Goal: Task Accomplishment & Management: Complete application form

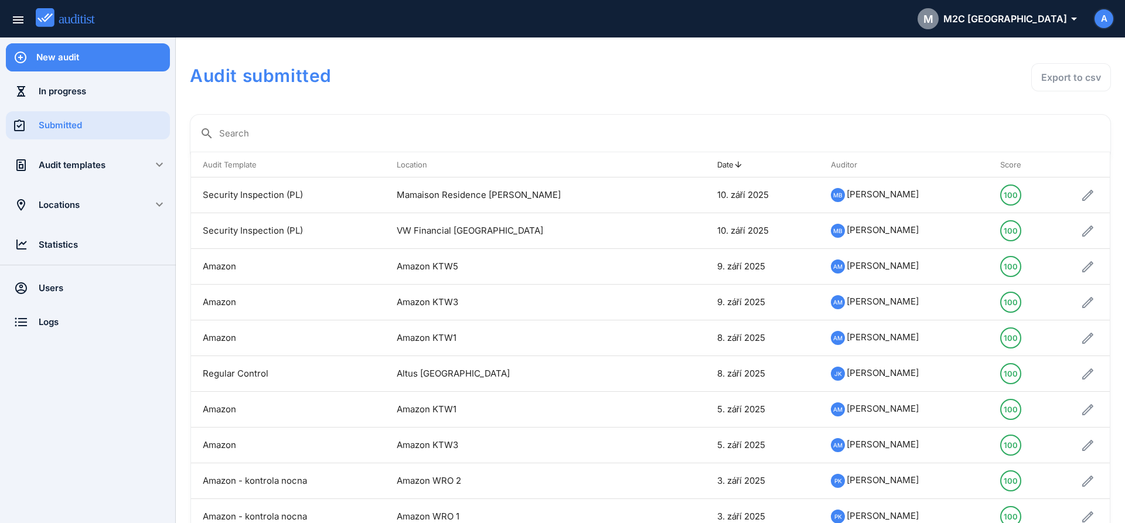
click at [75, 63] on div "New audit" at bounding box center [103, 57] width 134 height 13
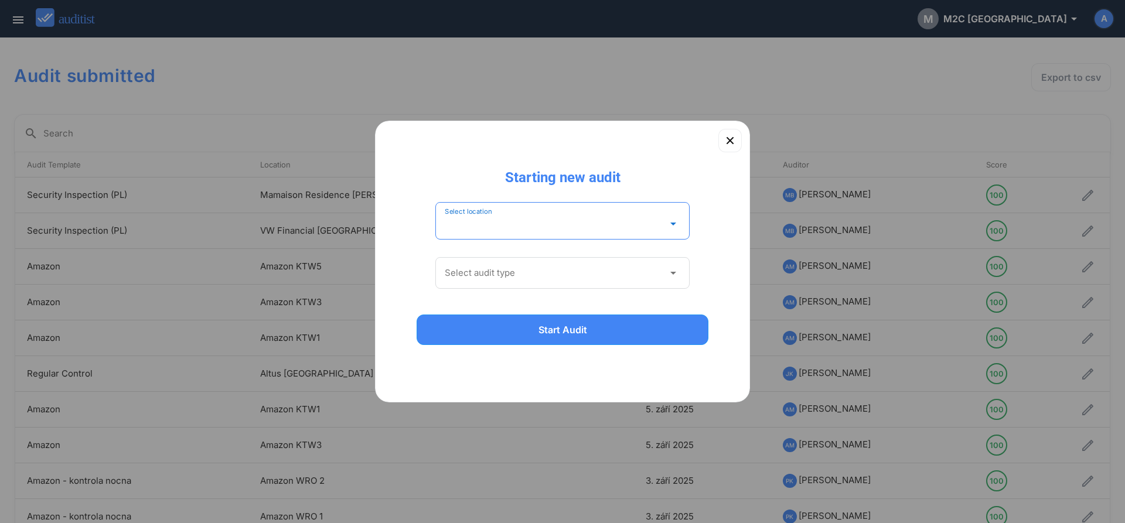
click at [472, 226] on input "Select location" at bounding box center [554, 223] width 219 height 19
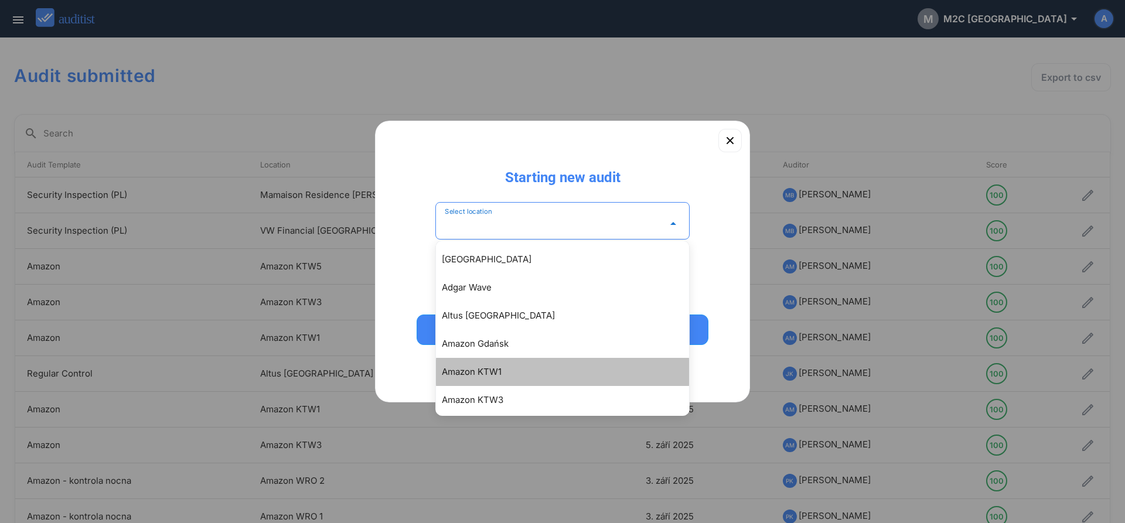
click at [478, 371] on div "Amazon KTW1" at bounding box center [568, 372] width 253 height 14
type input "**********"
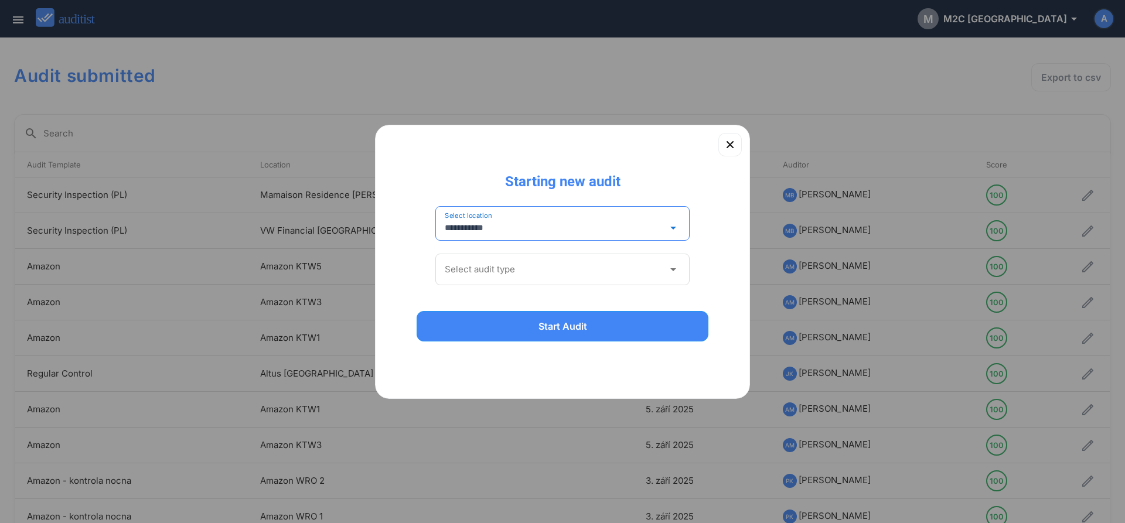
click at [476, 267] on input "Select audit type" at bounding box center [554, 269] width 219 height 19
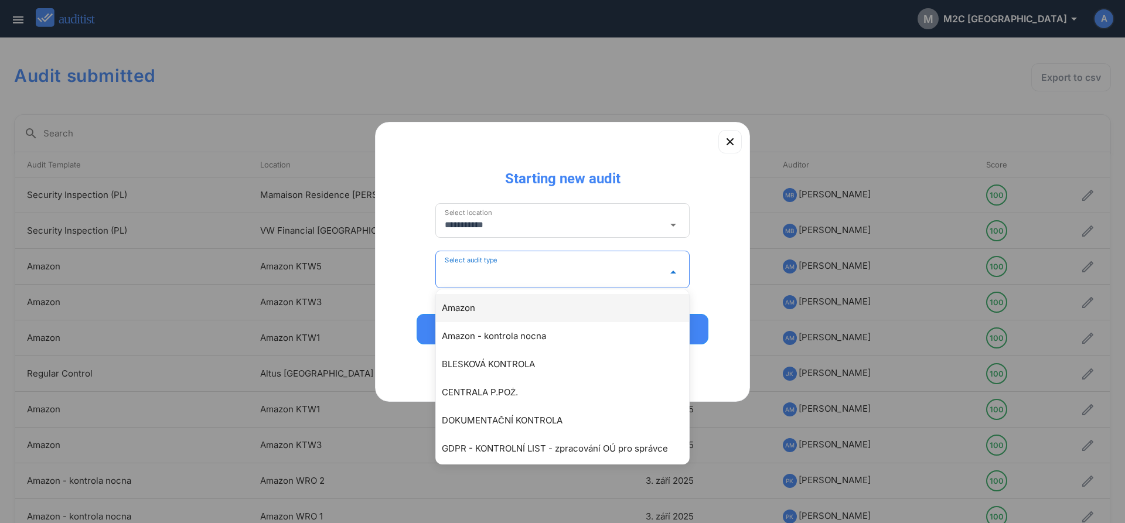
click at [484, 315] on div "Amazon" at bounding box center [568, 308] width 253 height 14
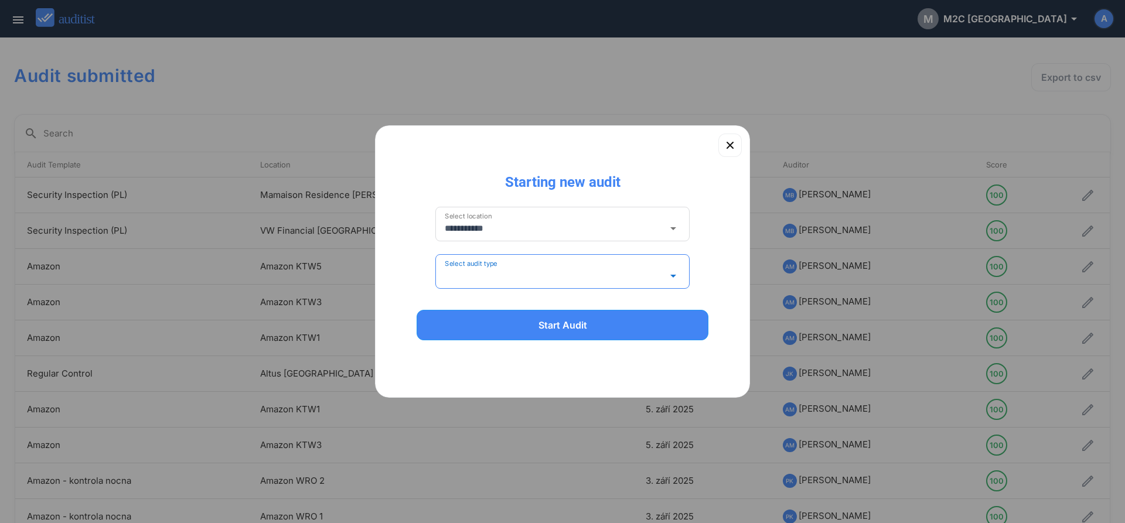
type input "******"
click at [487, 327] on div "Start Audit" at bounding box center [562, 325] width 261 height 14
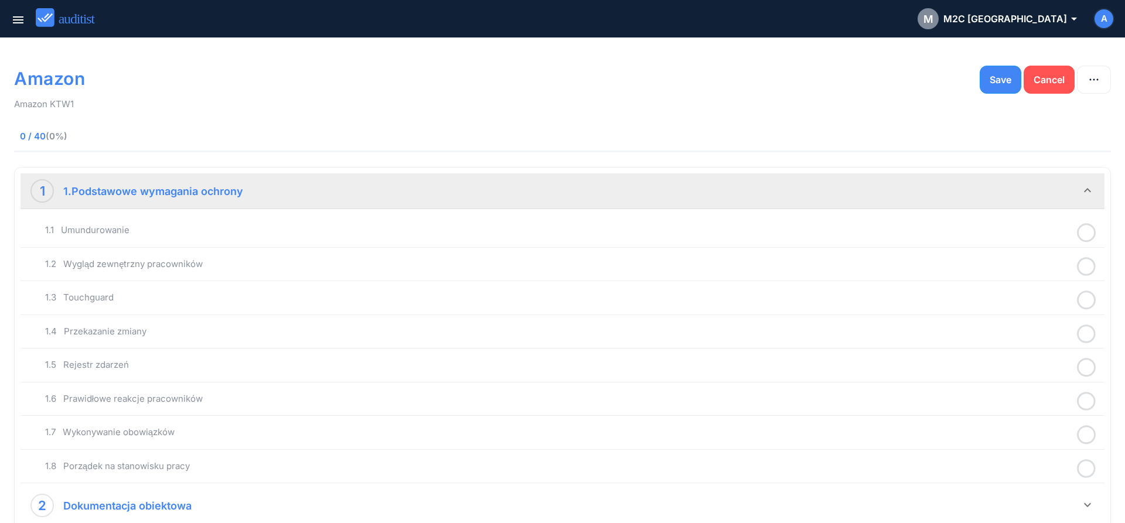
click at [1083, 233] on icon at bounding box center [1086, 232] width 19 height 23
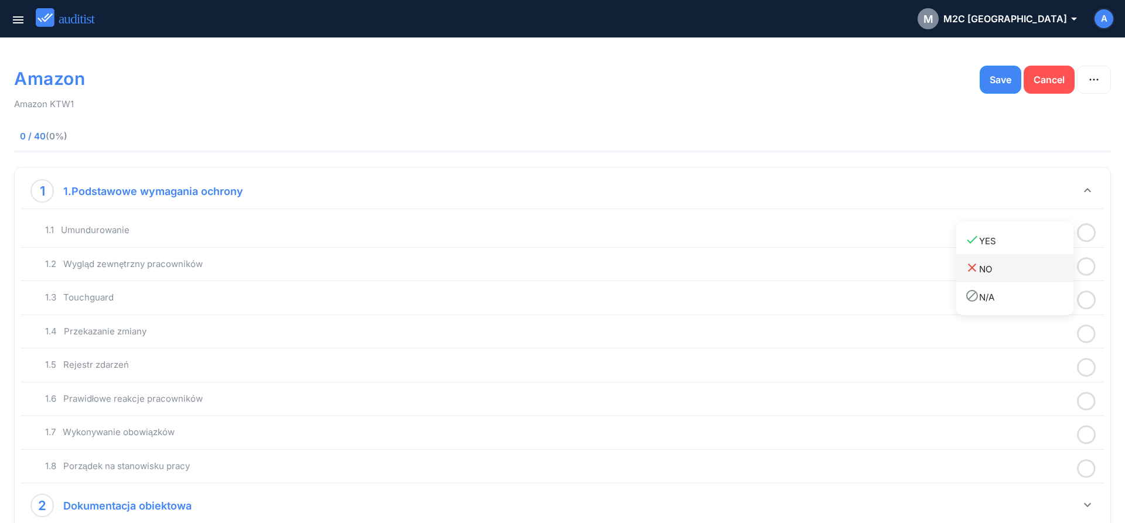
drag, startPoint x: 1033, startPoint y: 250, endPoint x: 1054, endPoint y: 254, distance: 21.0
click at [1035, 249] on link "done YES" at bounding box center [1014, 240] width 117 height 28
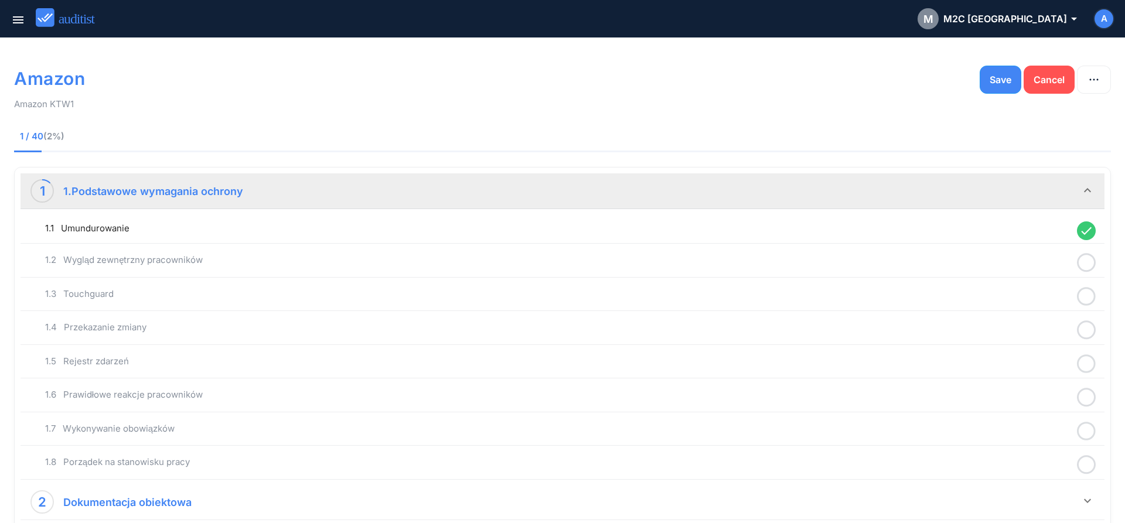
click at [1086, 265] on icon at bounding box center [1086, 262] width 19 height 23
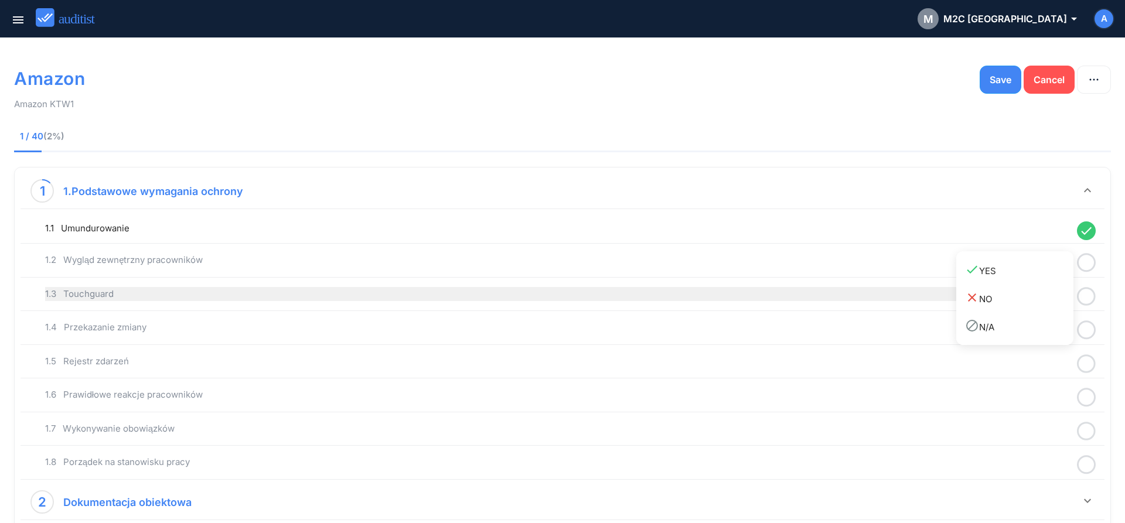
drag, startPoint x: 1038, startPoint y: 279, endPoint x: 1062, endPoint y: 285, distance: 24.6
click at [1041, 280] on link "done YES" at bounding box center [1014, 270] width 117 height 28
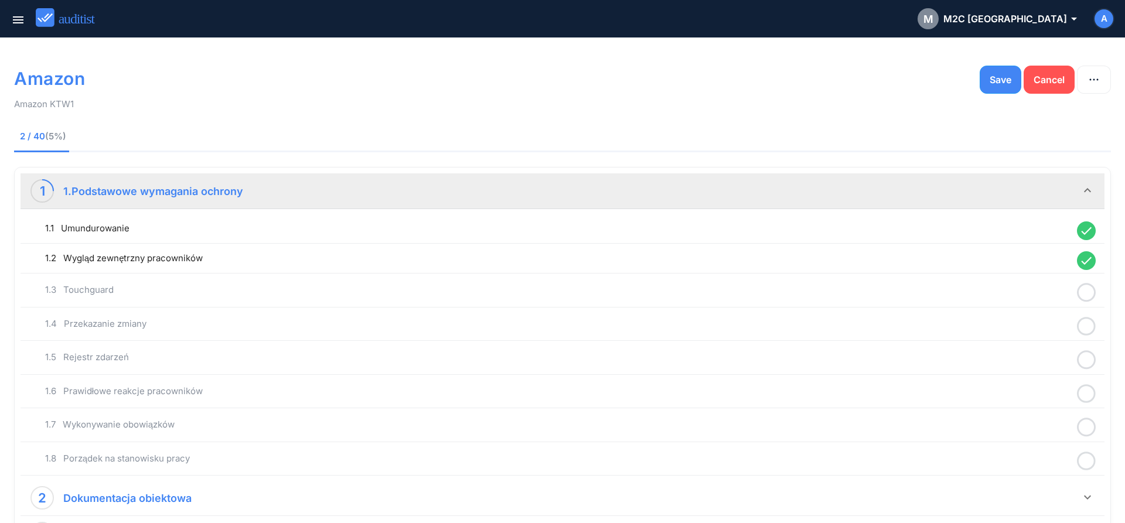
click at [1082, 298] on icon at bounding box center [1086, 292] width 19 height 23
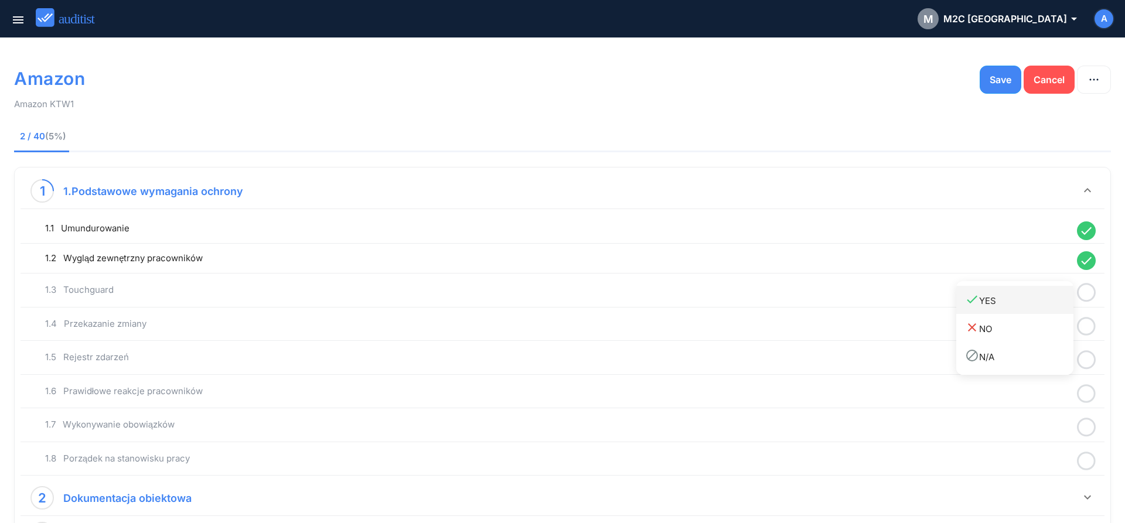
drag, startPoint x: 1039, startPoint y: 311, endPoint x: 1077, endPoint y: 322, distance: 39.5
click at [1040, 313] on link "done YES" at bounding box center [1014, 300] width 117 height 28
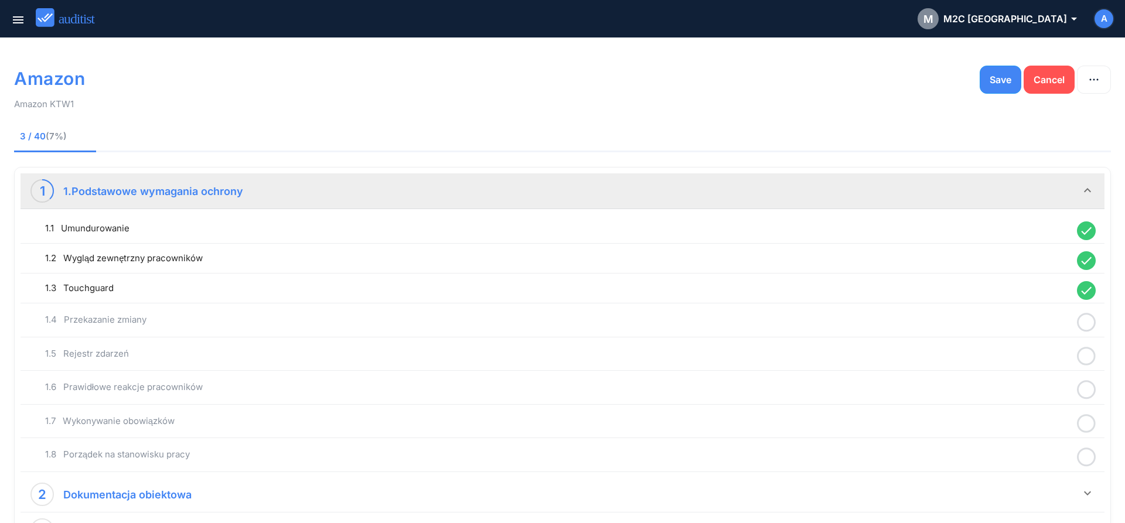
click at [1080, 323] on icon at bounding box center [1086, 322] width 19 height 23
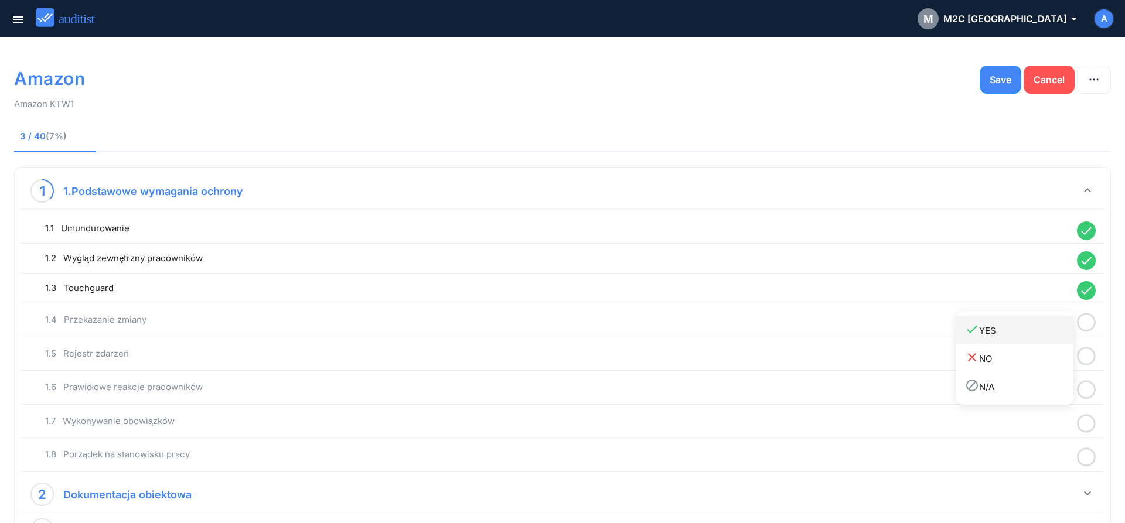
drag, startPoint x: 1042, startPoint y: 333, endPoint x: 1059, endPoint y: 342, distance: 19.6
click at [1042, 335] on div "done YES" at bounding box center [1019, 330] width 108 height 16
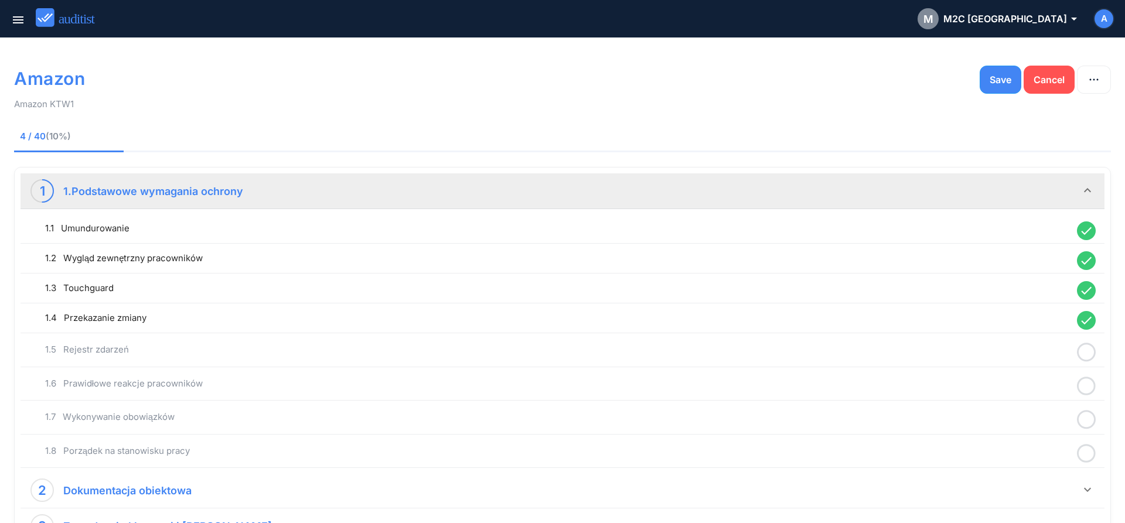
click at [1090, 356] on icon at bounding box center [1086, 352] width 19 height 23
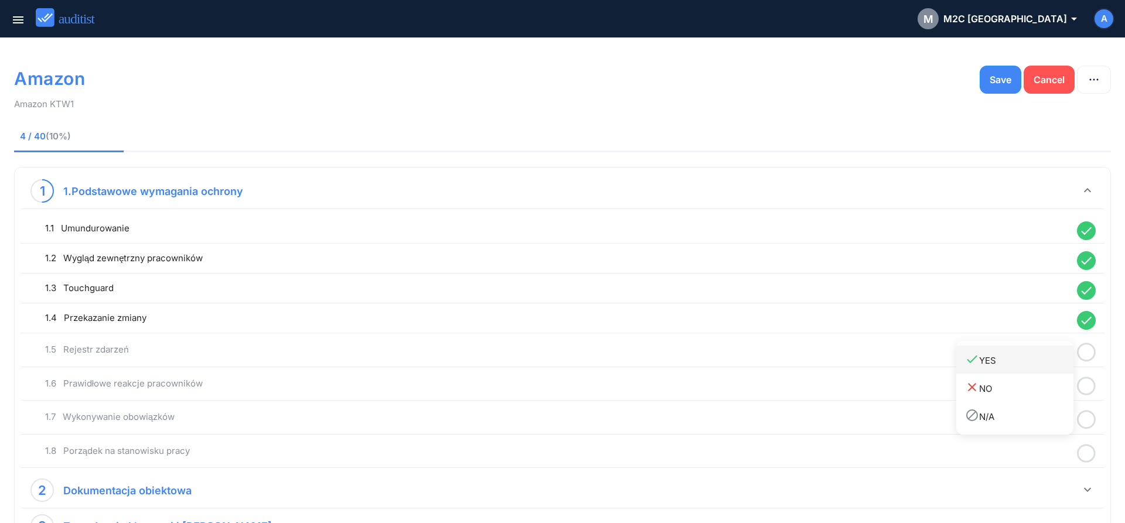
drag, startPoint x: 1039, startPoint y: 365, endPoint x: 1067, endPoint y: 379, distance: 30.9
click at [1039, 366] on div "done YES" at bounding box center [1019, 360] width 108 height 16
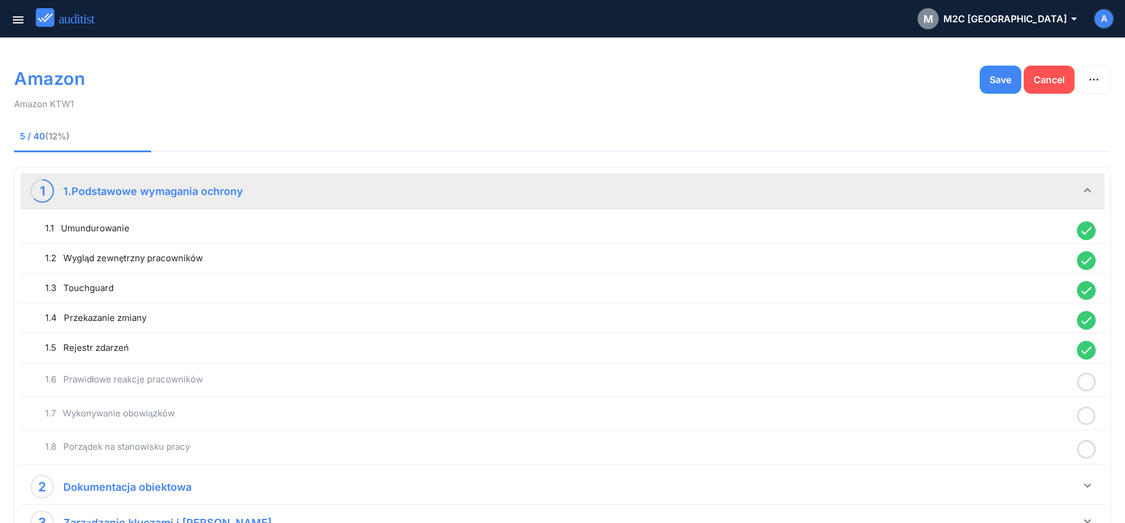
click at [1085, 383] on icon at bounding box center [1086, 382] width 19 height 23
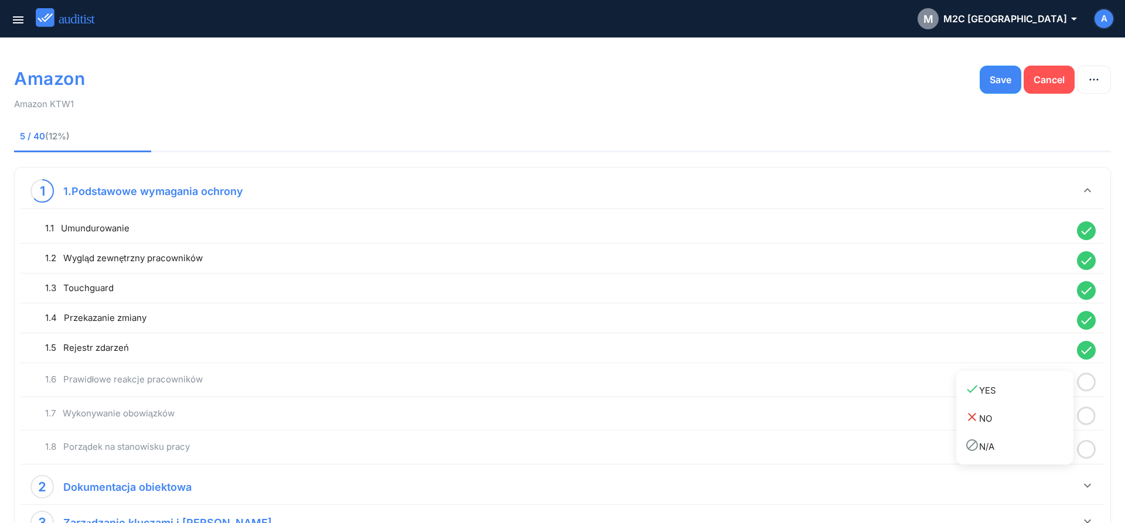
drag, startPoint x: 1040, startPoint y: 393, endPoint x: 1073, endPoint y: 408, distance: 35.4
click at [1040, 395] on div "done YES" at bounding box center [1019, 390] width 108 height 16
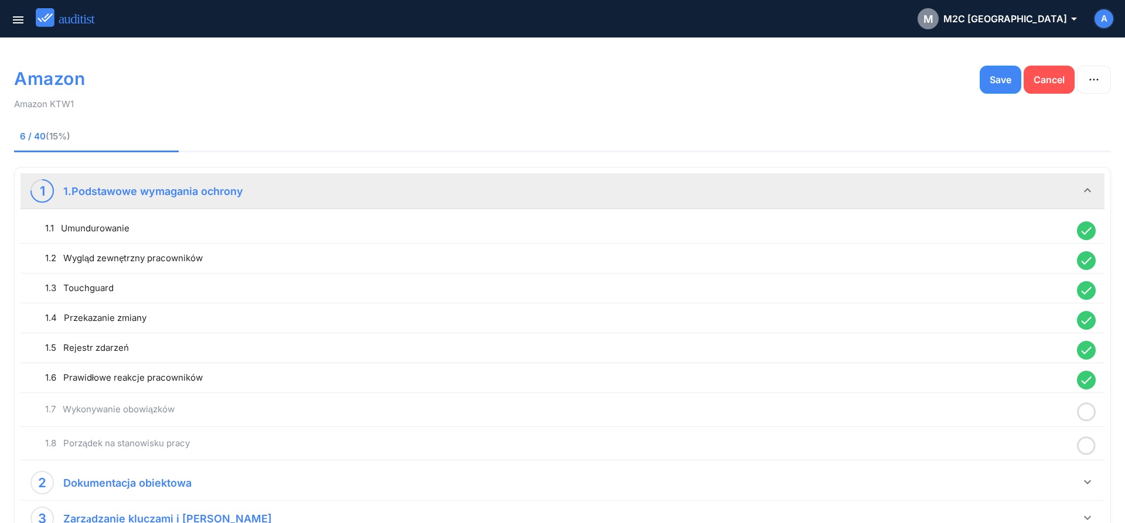
click at [1088, 415] on icon at bounding box center [1086, 412] width 19 height 23
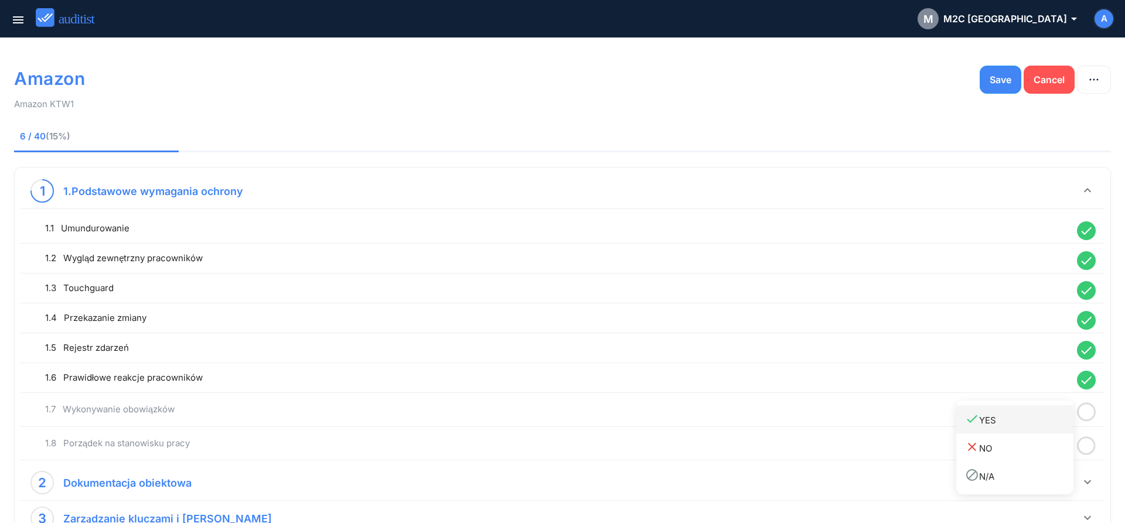
click at [1045, 429] on link "done YES" at bounding box center [1014, 419] width 117 height 28
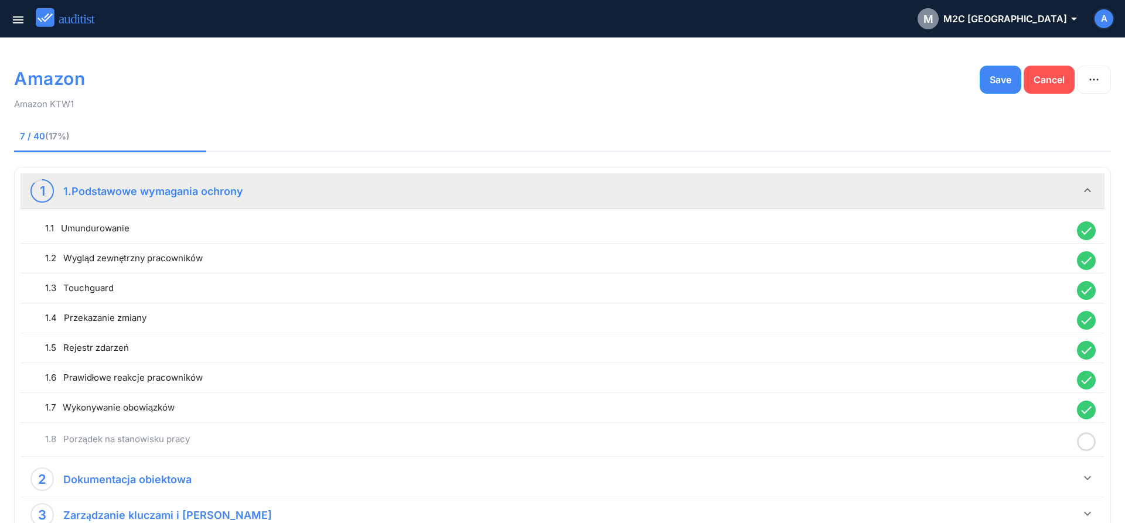
click at [1084, 446] on icon at bounding box center [1086, 442] width 19 height 23
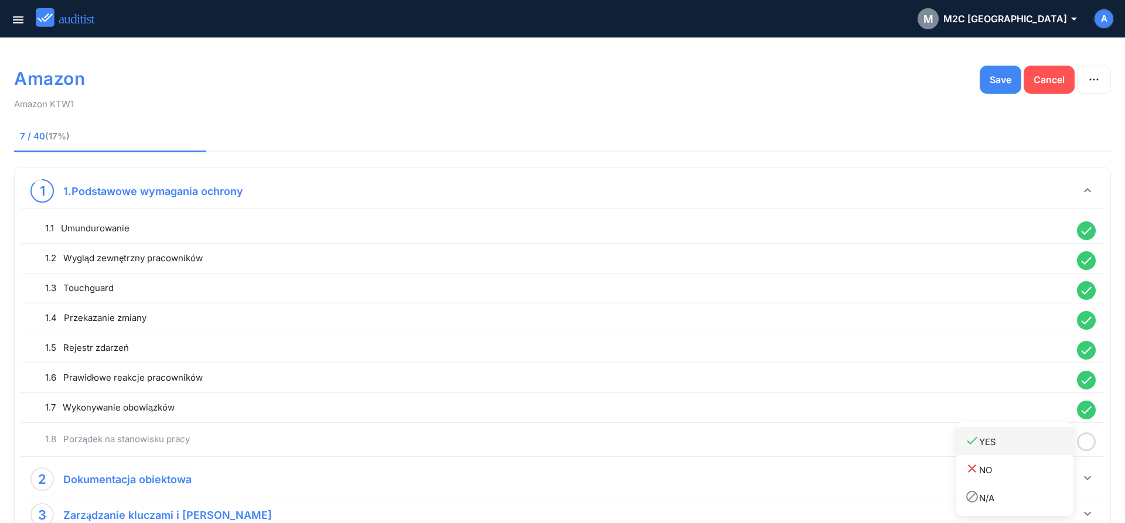
click at [1032, 454] on link "done YES" at bounding box center [1014, 441] width 117 height 28
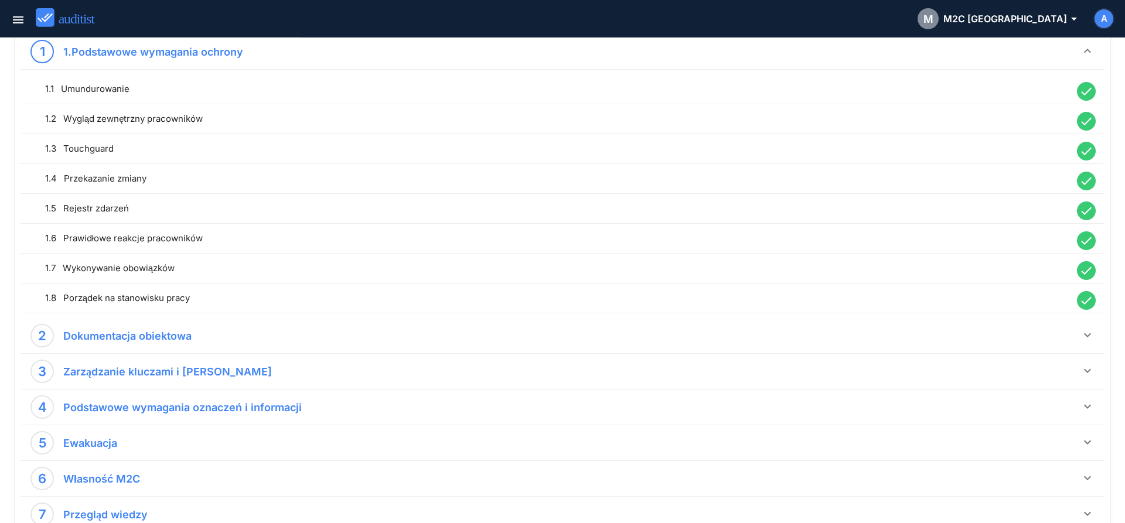
scroll to position [179, 0]
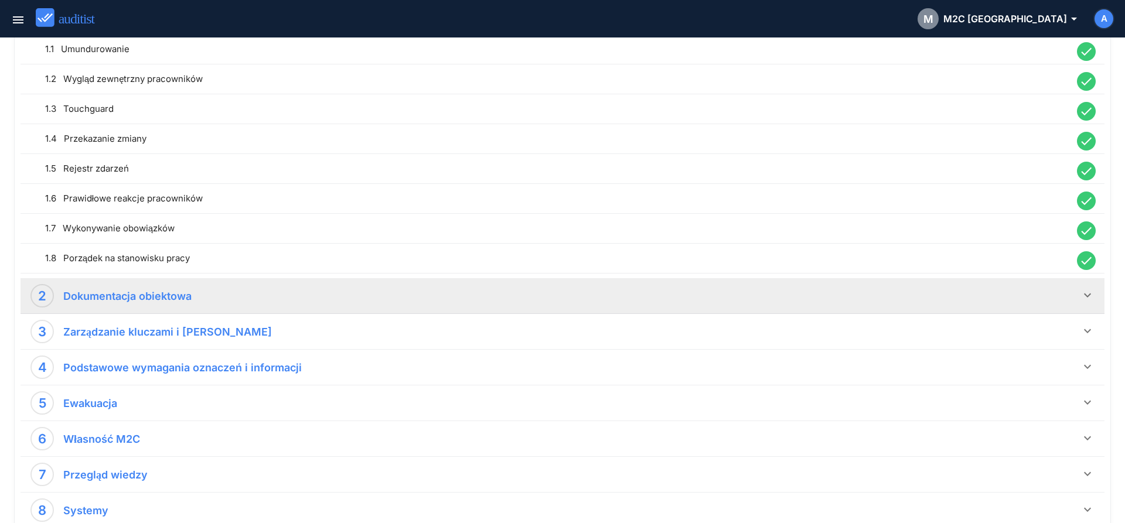
click at [1087, 296] on icon "keyboard_arrow_down" at bounding box center [1087, 295] width 14 height 14
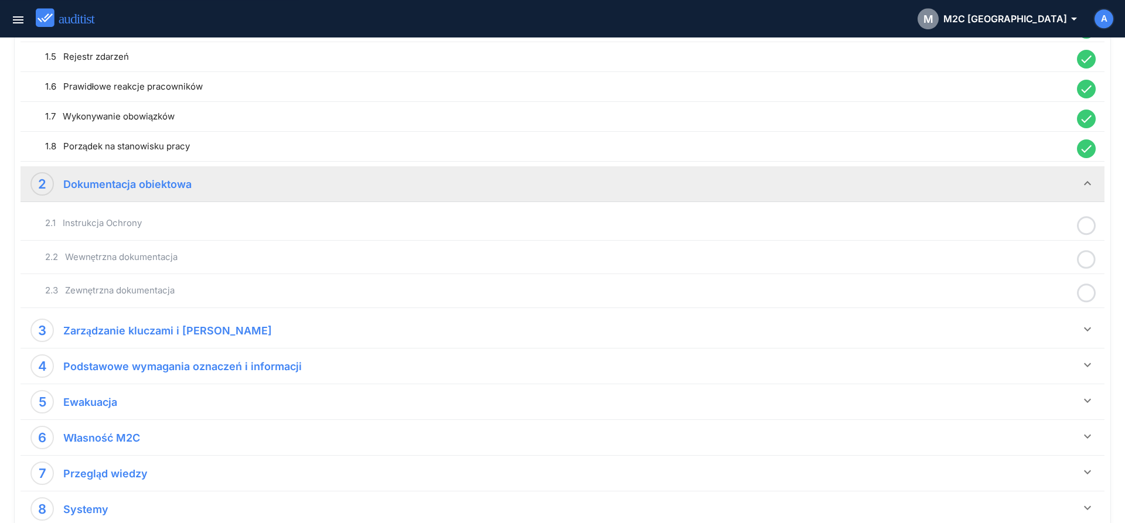
scroll to position [299, 0]
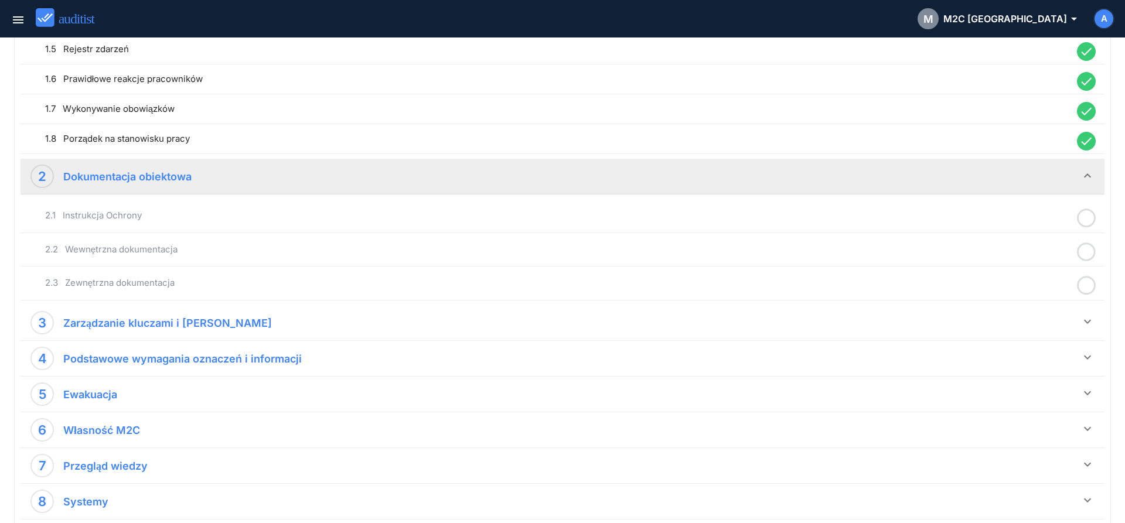
click at [1086, 220] on icon at bounding box center [1086, 218] width 19 height 23
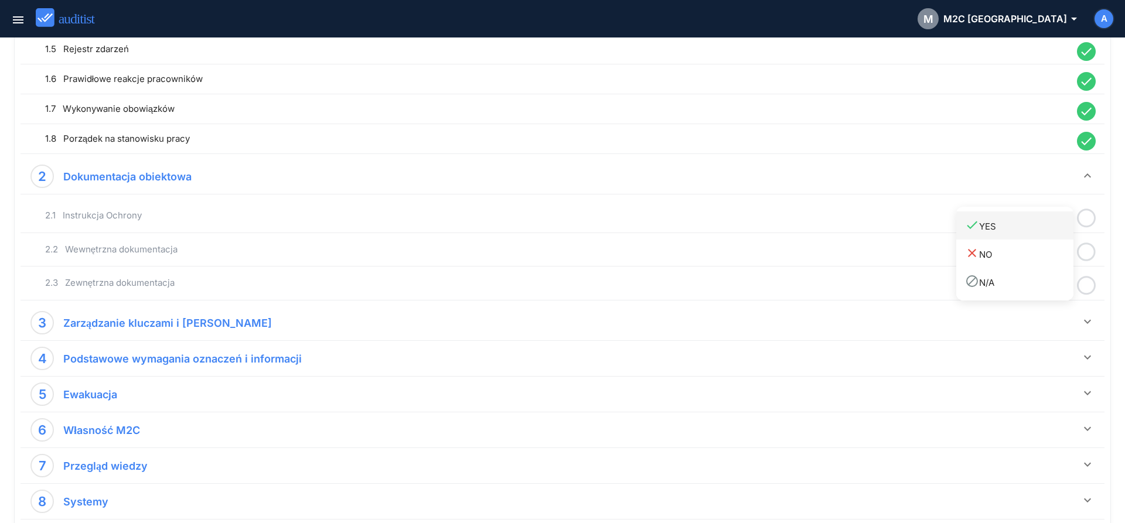
drag, startPoint x: 1016, startPoint y: 228, endPoint x: 1038, endPoint y: 237, distance: 23.2
click at [1020, 233] on div "done YES" at bounding box center [1019, 226] width 108 height 16
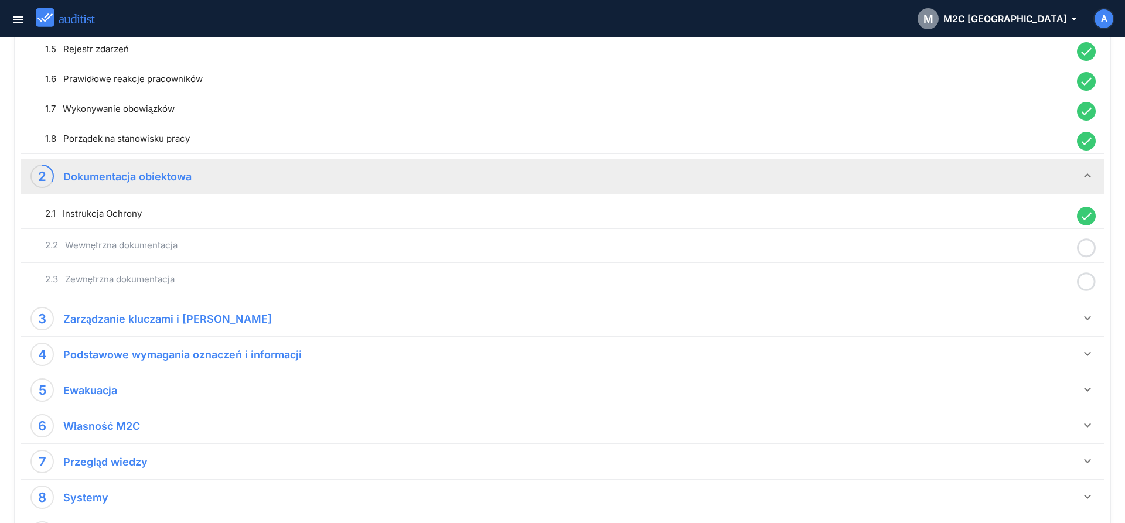
click at [1090, 250] on icon at bounding box center [1086, 248] width 19 height 23
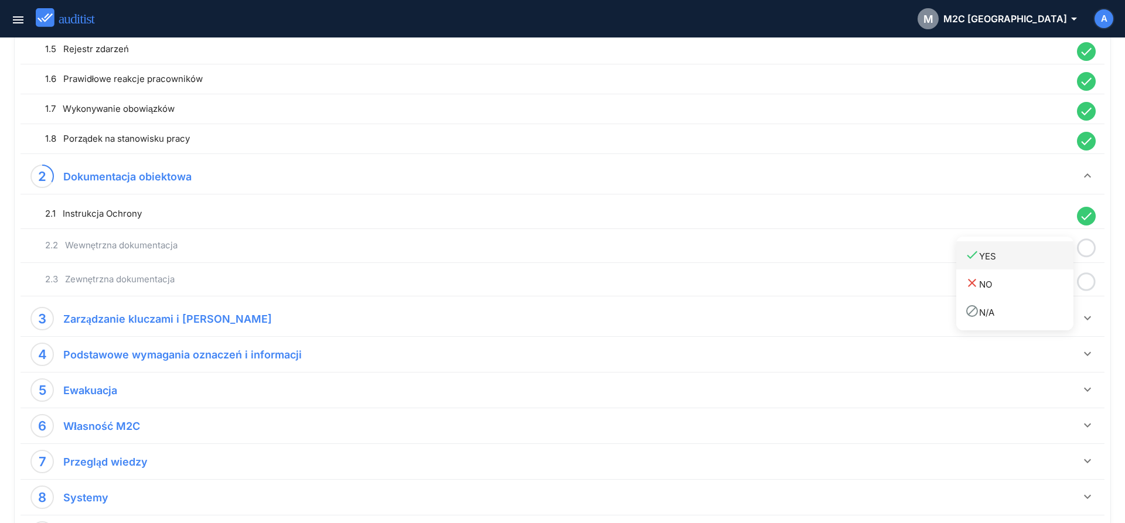
drag, startPoint x: 1027, startPoint y: 252, endPoint x: 1049, endPoint y: 268, distance: 26.8
click at [1027, 254] on div "done YES" at bounding box center [1019, 256] width 108 height 16
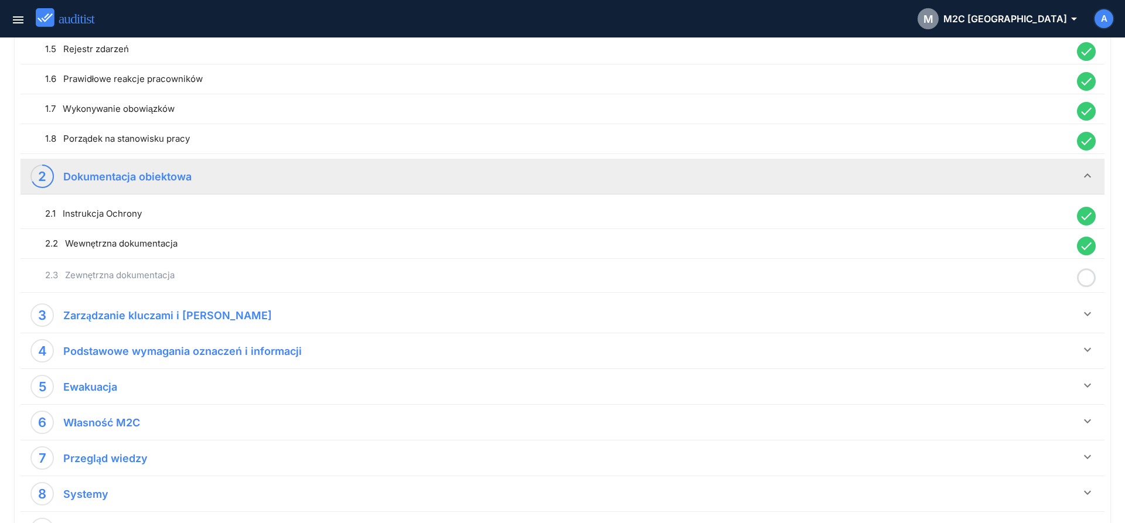
click at [1083, 282] on icon at bounding box center [1086, 278] width 19 height 23
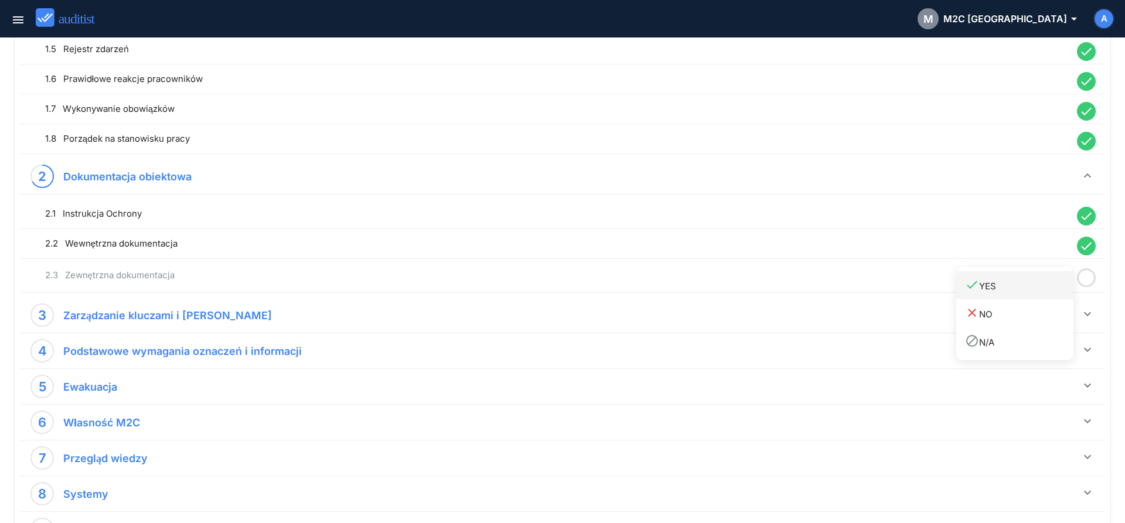
click at [1036, 289] on div "done YES" at bounding box center [1019, 286] width 108 height 16
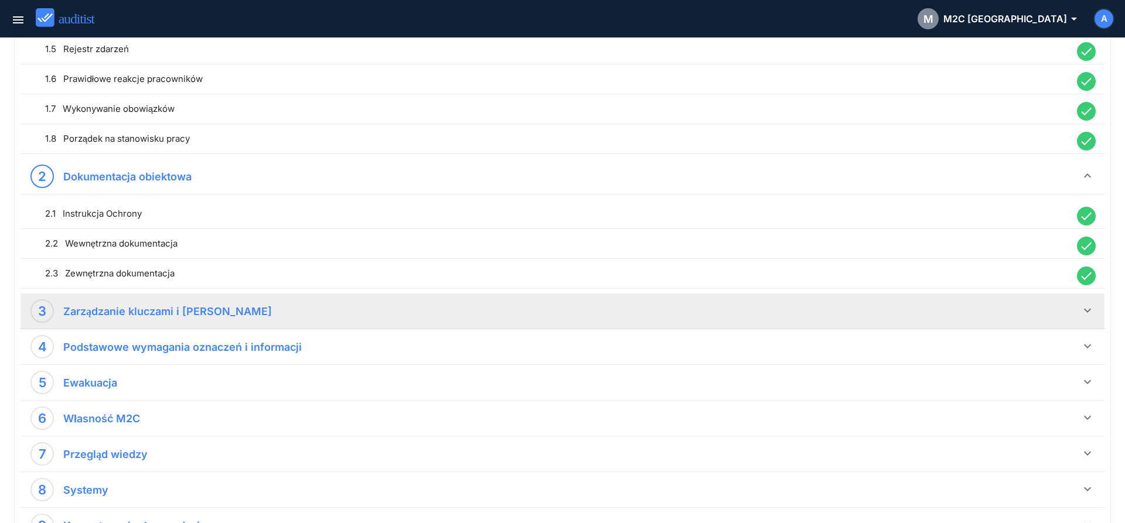
click at [1081, 310] on icon "keyboard_arrow_down" at bounding box center [1087, 310] width 14 height 14
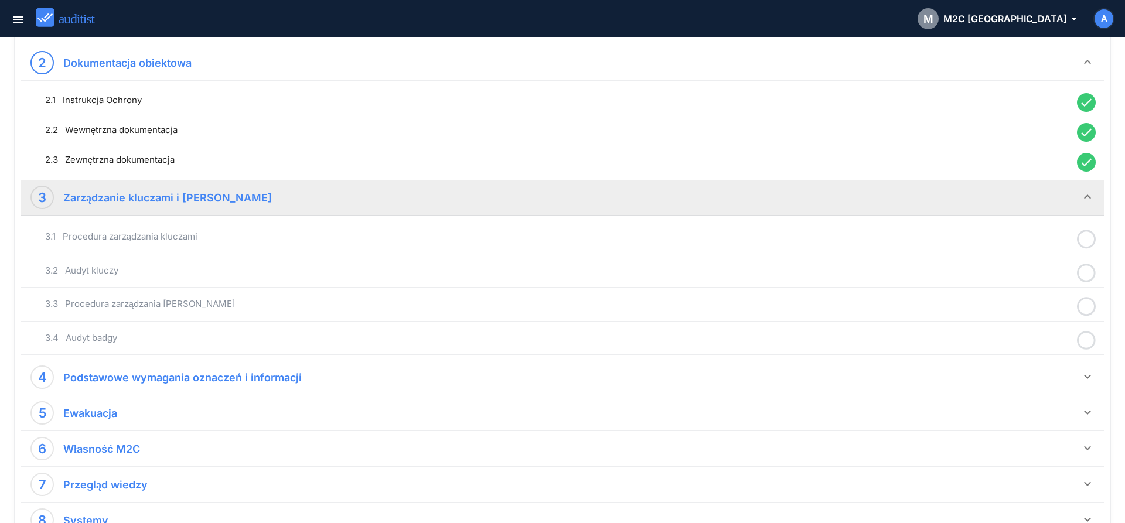
scroll to position [478, 0]
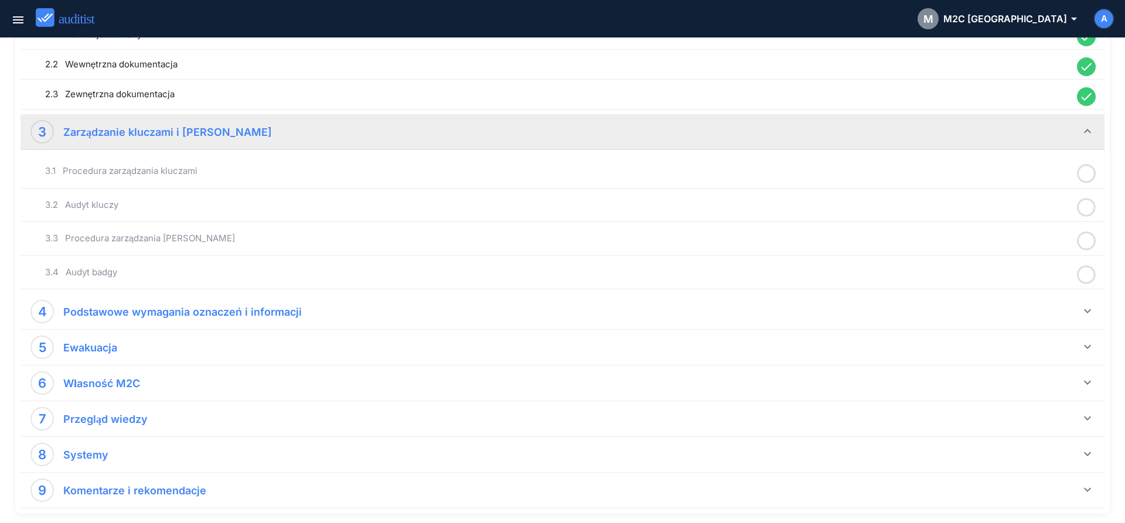
click at [1090, 176] on icon at bounding box center [1086, 173] width 19 height 23
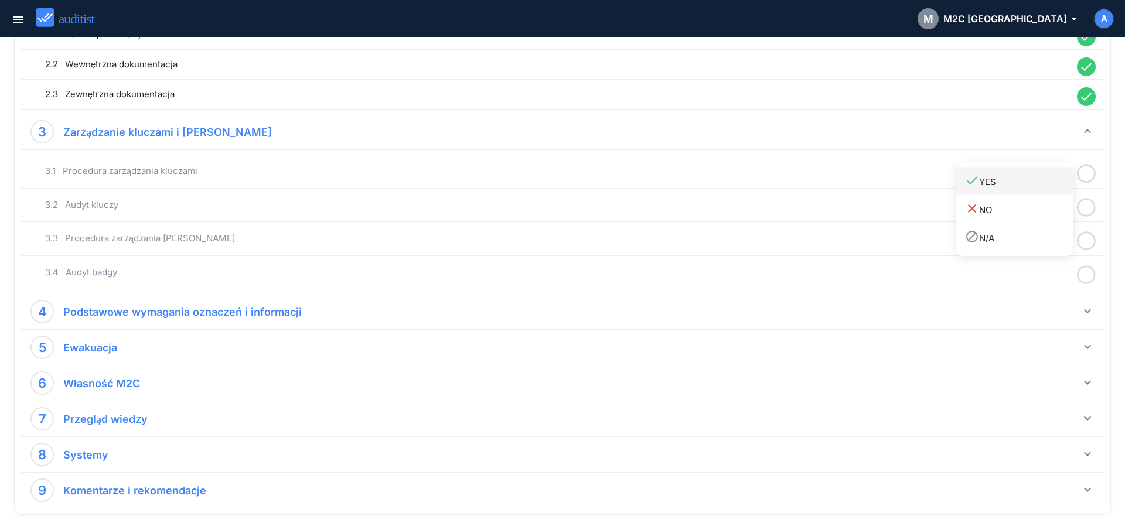
click at [1016, 183] on div "done YES" at bounding box center [1019, 181] width 108 height 16
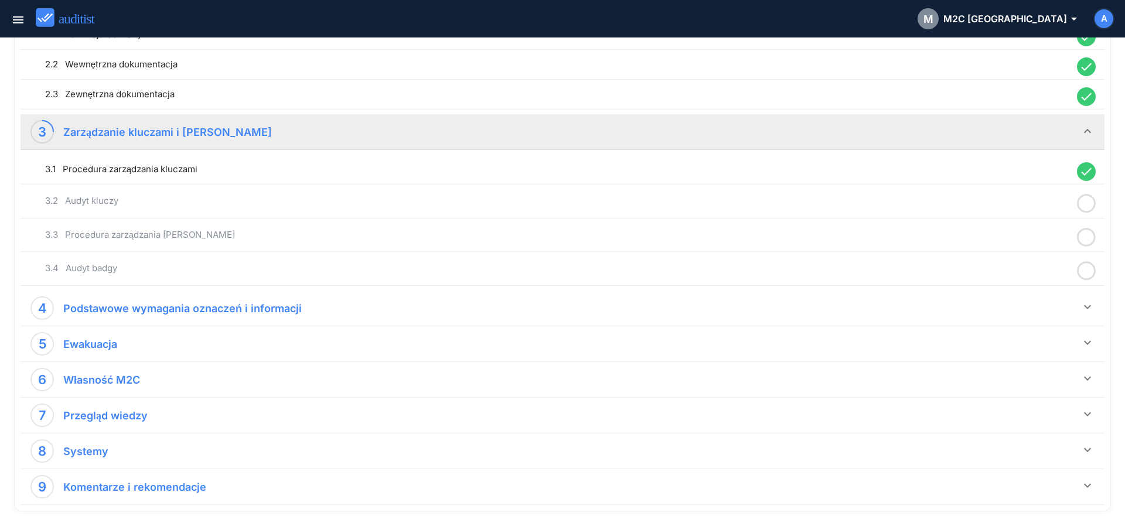
click at [1086, 199] on icon at bounding box center [1086, 203] width 19 height 23
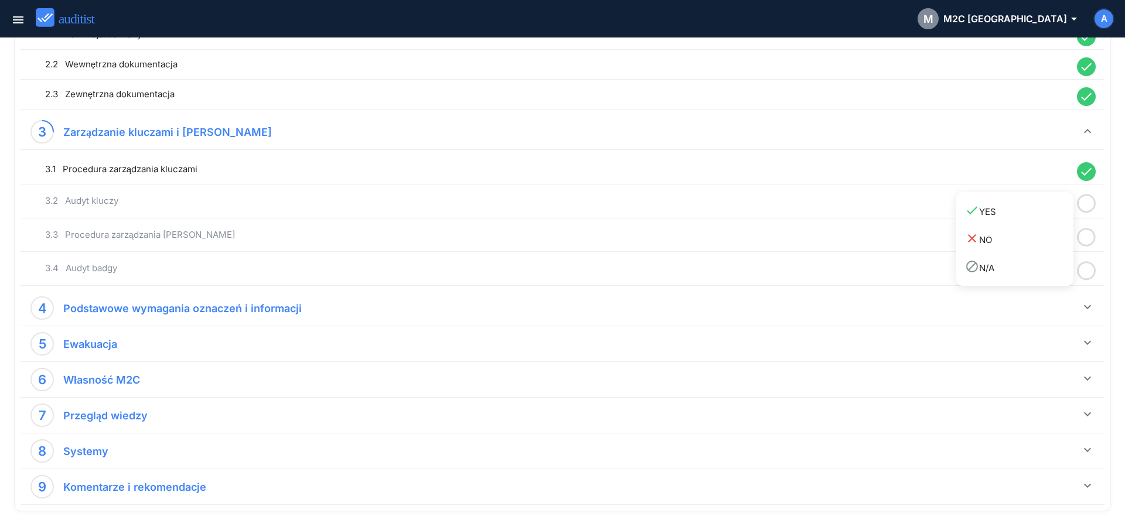
drag, startPoint x: 1029, startPoint y: 205, endPoint x: 1063, endPoint y: 217, distance: 36.1
click at [1034, 207] on div "done YES" at bounding box center [1019, 211] width 108 height 16
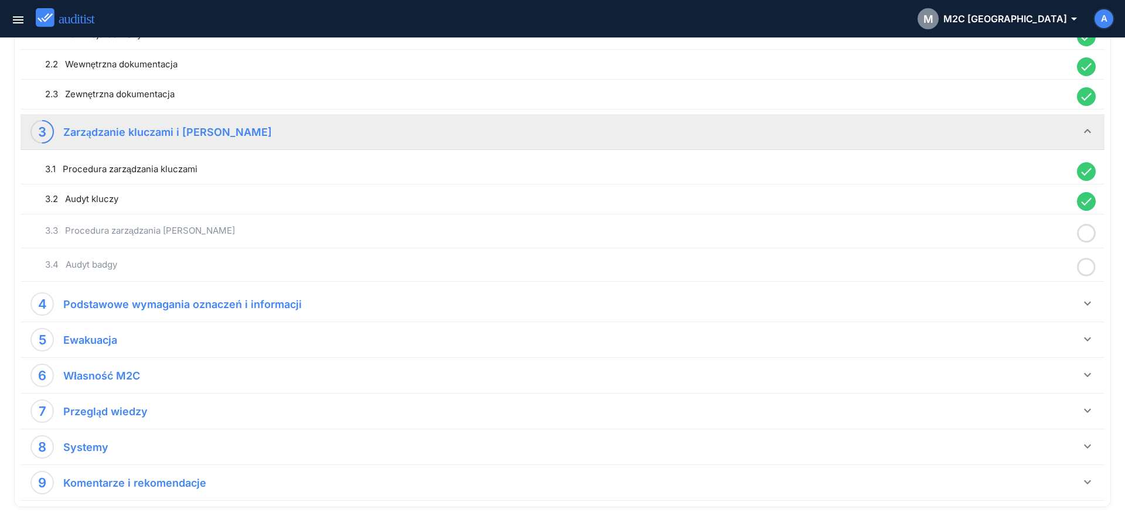
click at [1087, 237] on icon at bounding box center [1086, 233] width 19 height 23
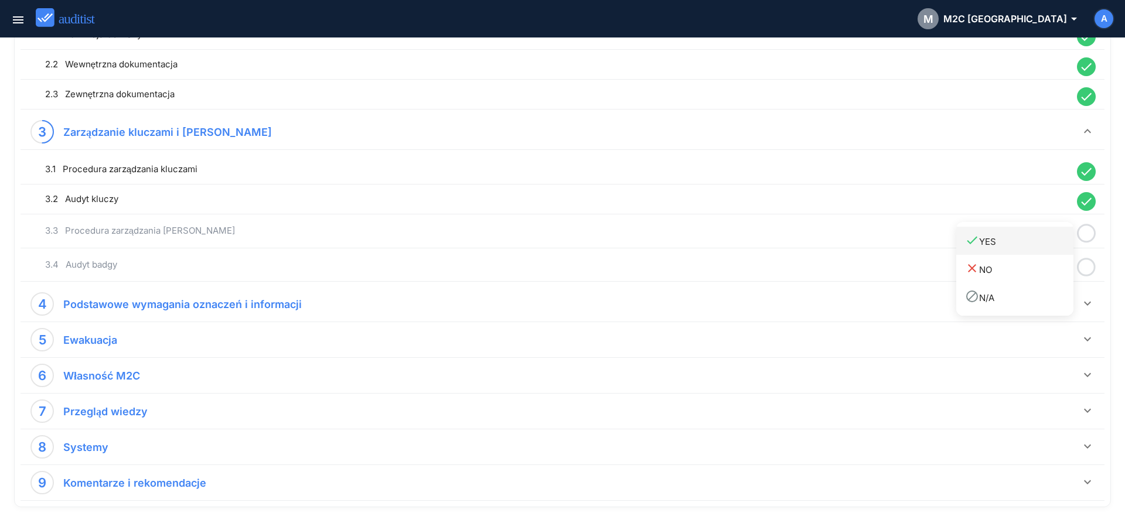
click at [1033, 251] on link "done YES" at bounding box center [1014, 241] width 117 height 28
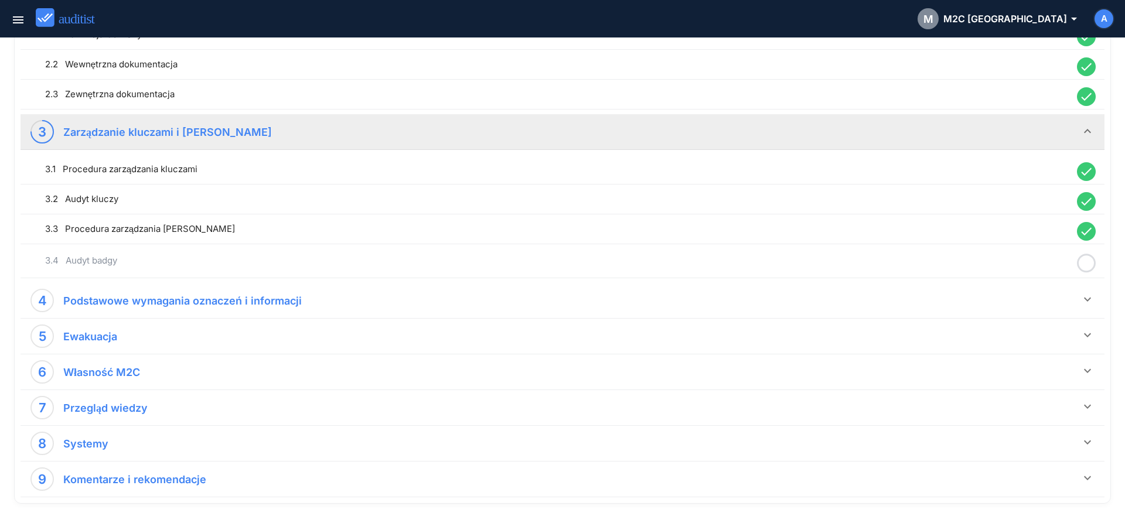
click at [1076, 264] on div at bounding box center [1086, 263] width 30 height 23
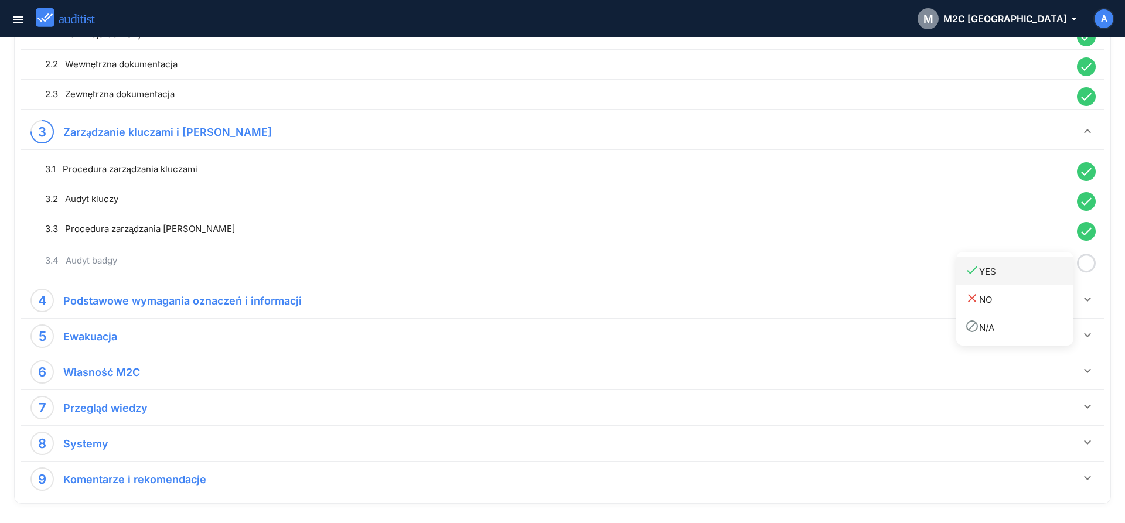
click at [1019, 277] on div "done YES" at bounding box center [1019, 271] width 108 height 16
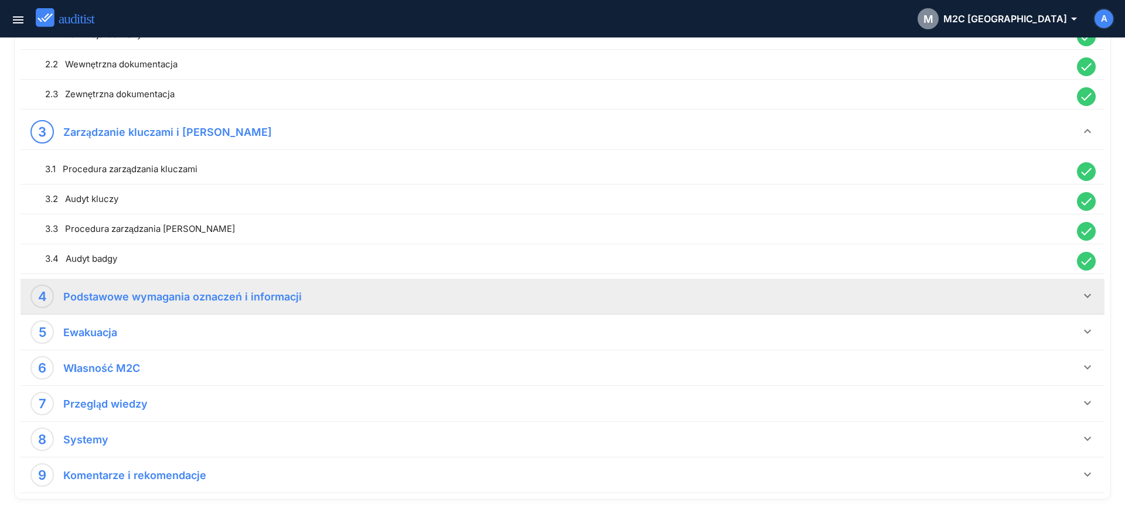
click at [1081, 298] on icon "keyboard_arrow_down" at bounding box center [1087, 296] width 14 height 14
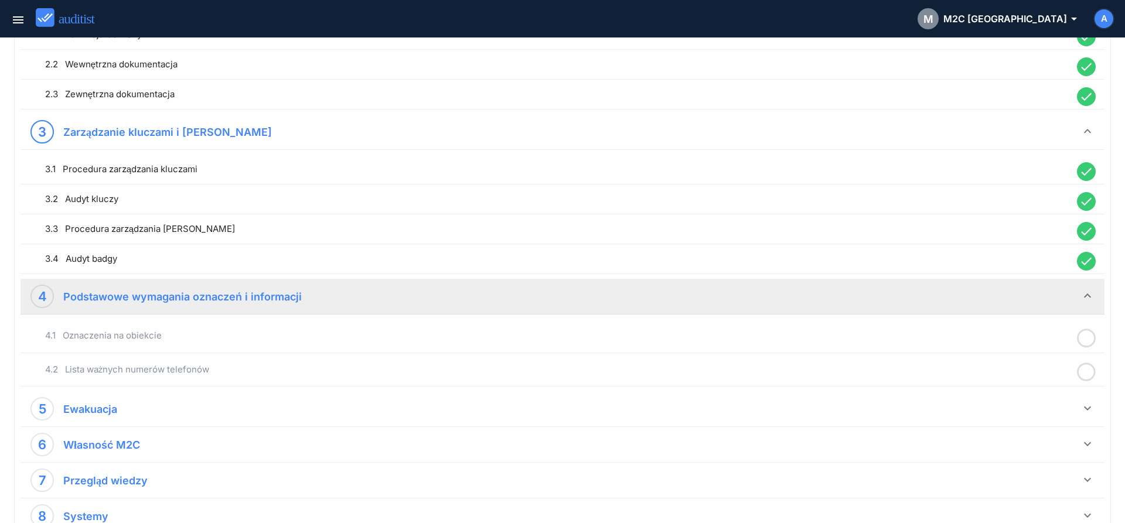
click at [1088, 334] on icon at bounding box center [1086, 338] width 19 height 23
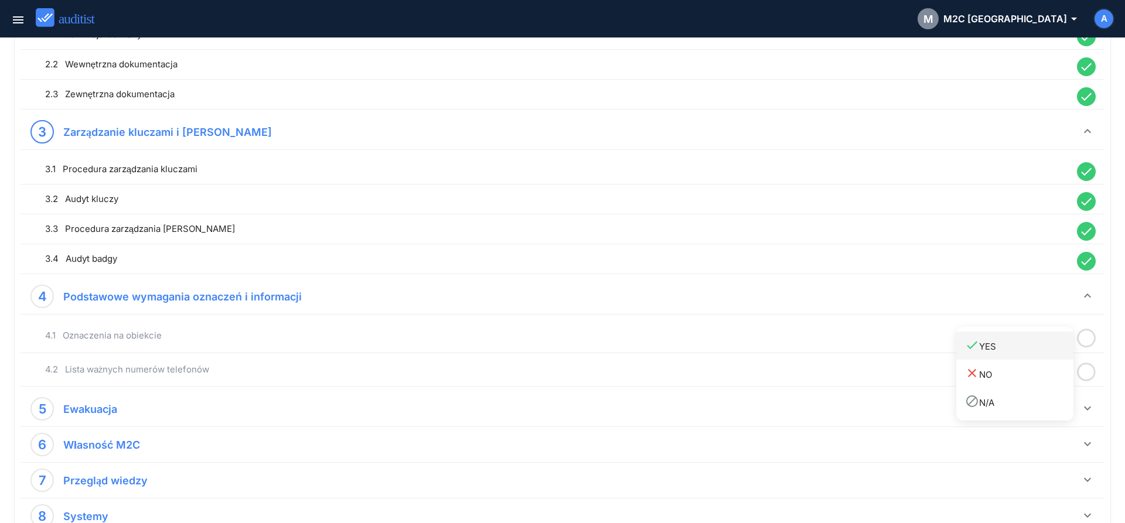
drag, startPoint x: 1032, startPoint y: 351, endPoint x: 1080, endPoint y: 374, distance: 54.0
click at [1032, 352] on div "done YES" at bounding box center [1019, 346] width 108 height 16
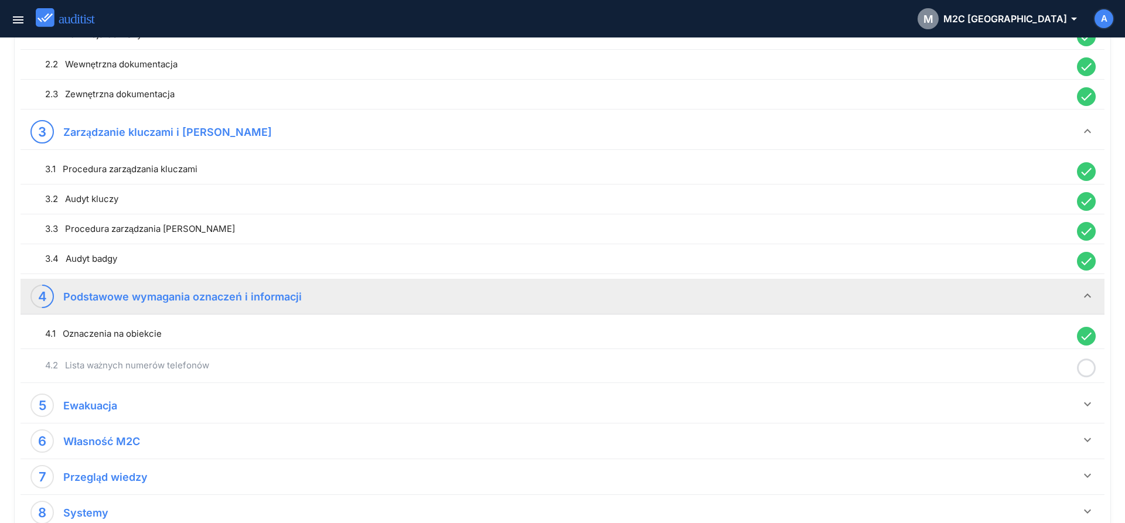
click at [1088, 374] on icon at bounding box center [1086, 368] width 19 height 23
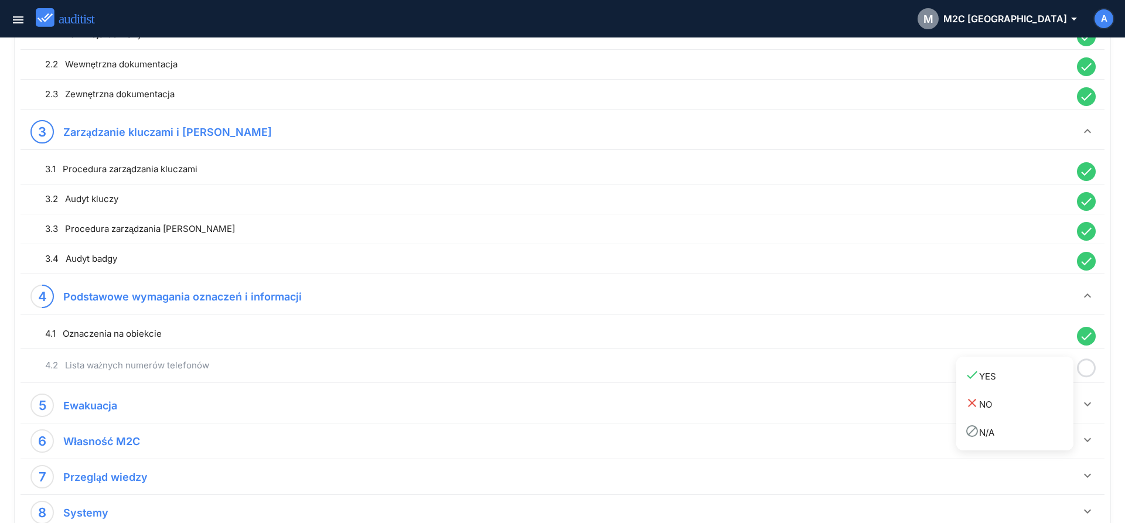
click at [1013, 379] on div "done YES" at bounding box center [1019, 376] width 108 height 16
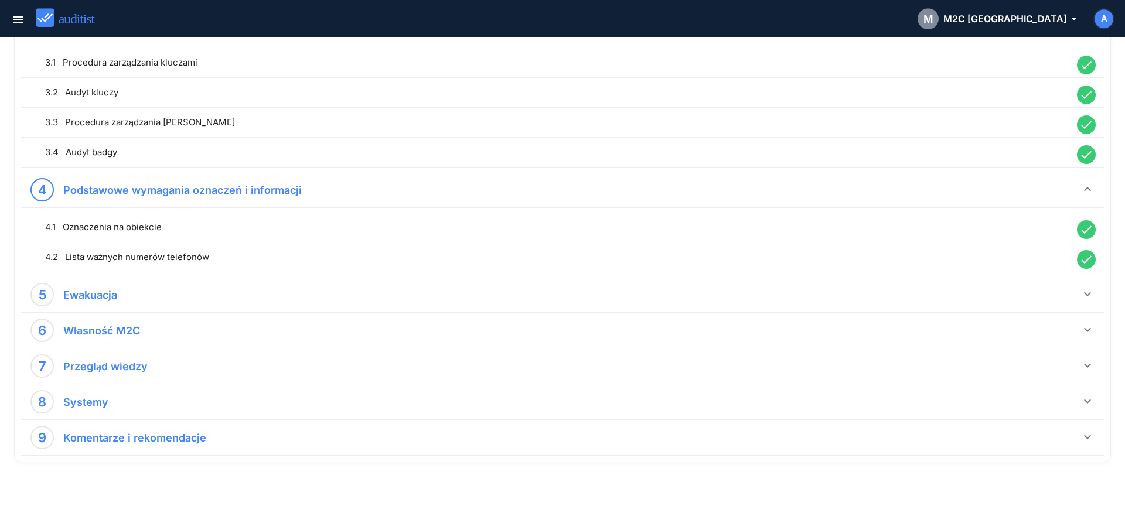
scroll to position [586, 0]
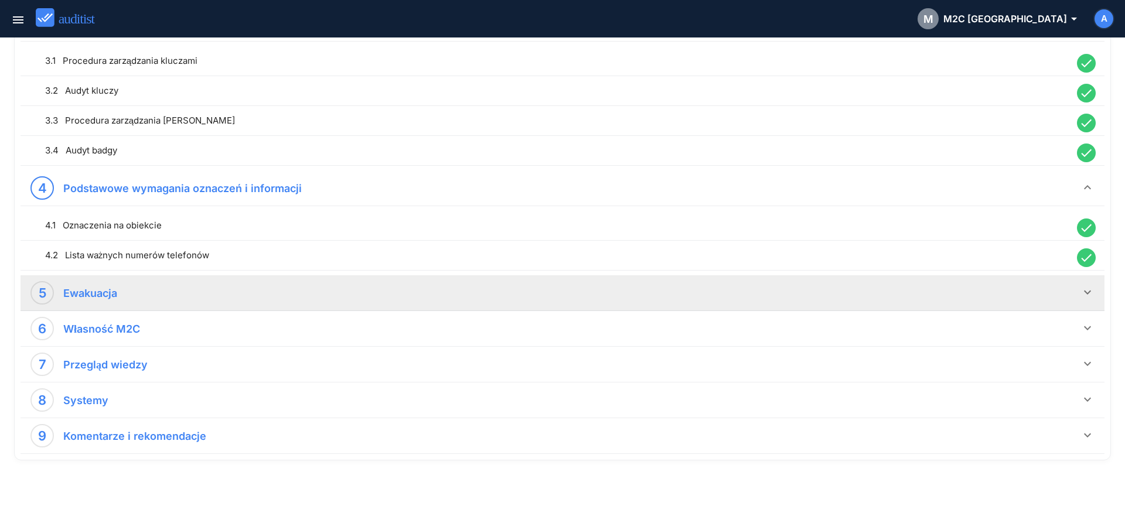
click at [1085, 296] on icon "keyboard_arrow_down" at bounding box center [1087, 292] width 14 height 14
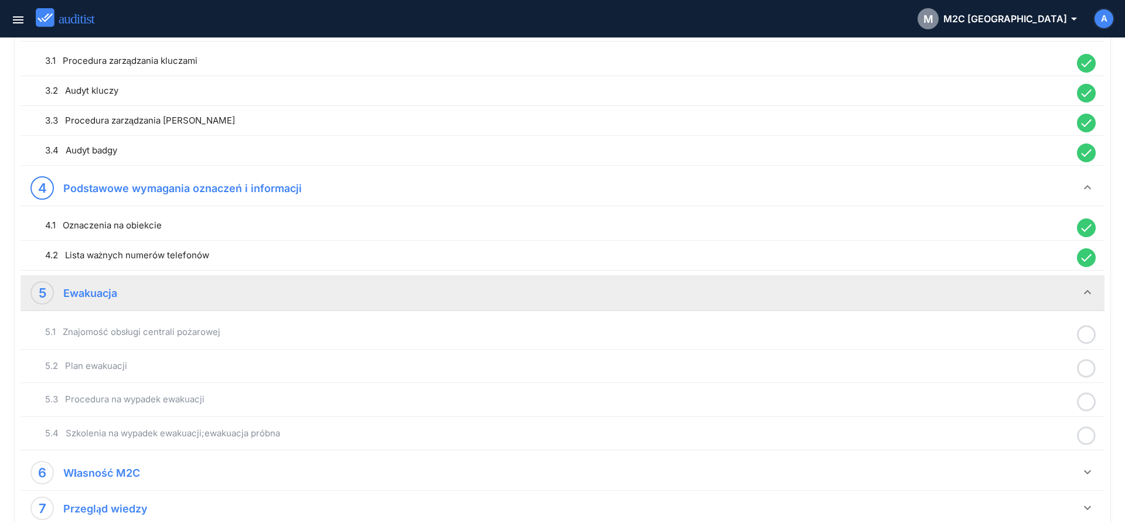
click at [1085, 337] on icon at bounding box center [1086, 334] width 19 height 23
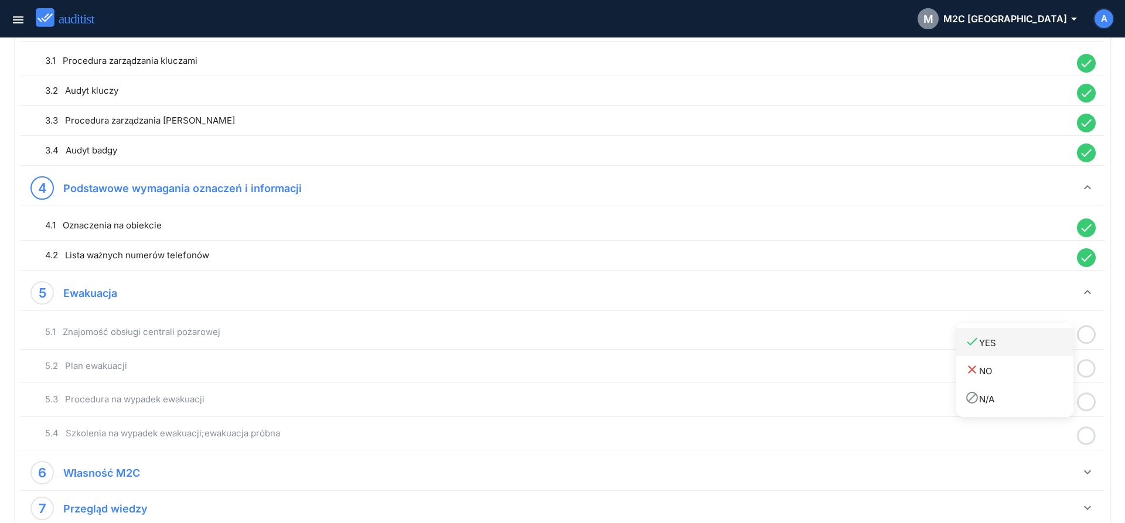
click at [1026, 351] on link "done YES" at bounding box center [1014, 342] width 117 height 28
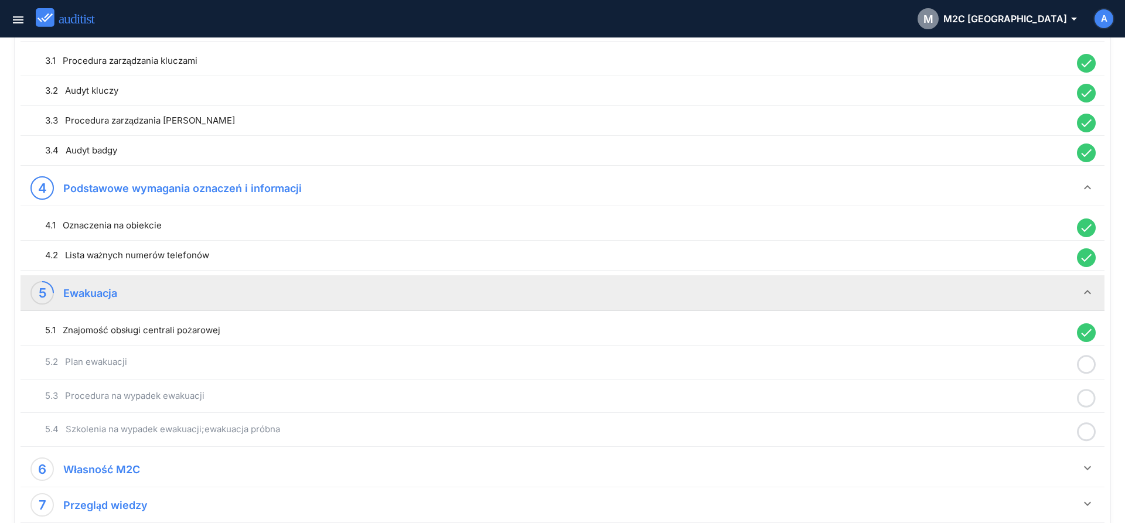
click at [1078, 362] on circle at bounding box center [1086, 364] width 17 height 17
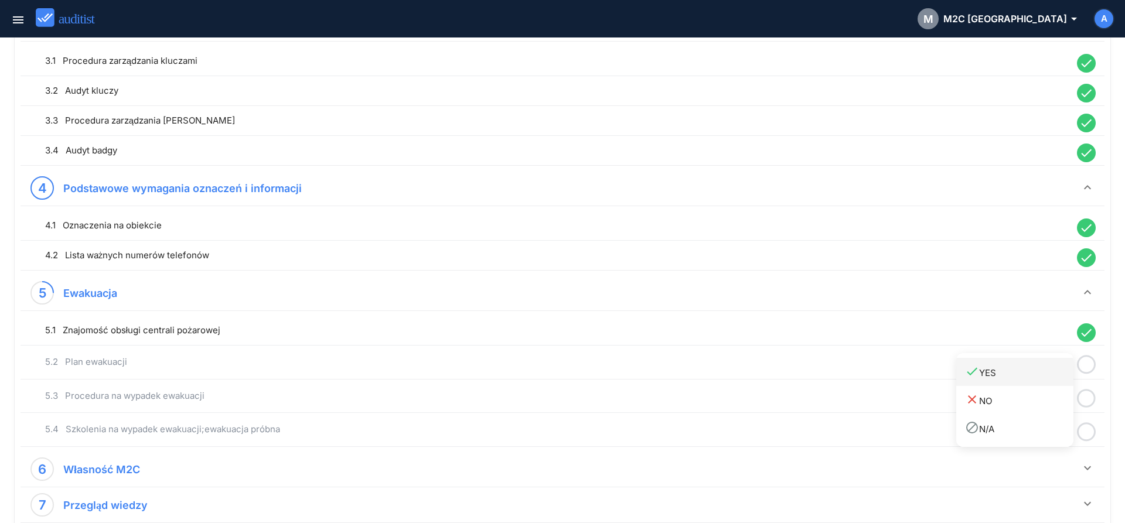
drag, startPoint x: 1041, startPoint y: 373, endPoint x: 1056, endPoint y: 378, distance: 16.3
click at [1040, 374] on div "done YES" at bounding box center [1019, 372] width 108 height 16
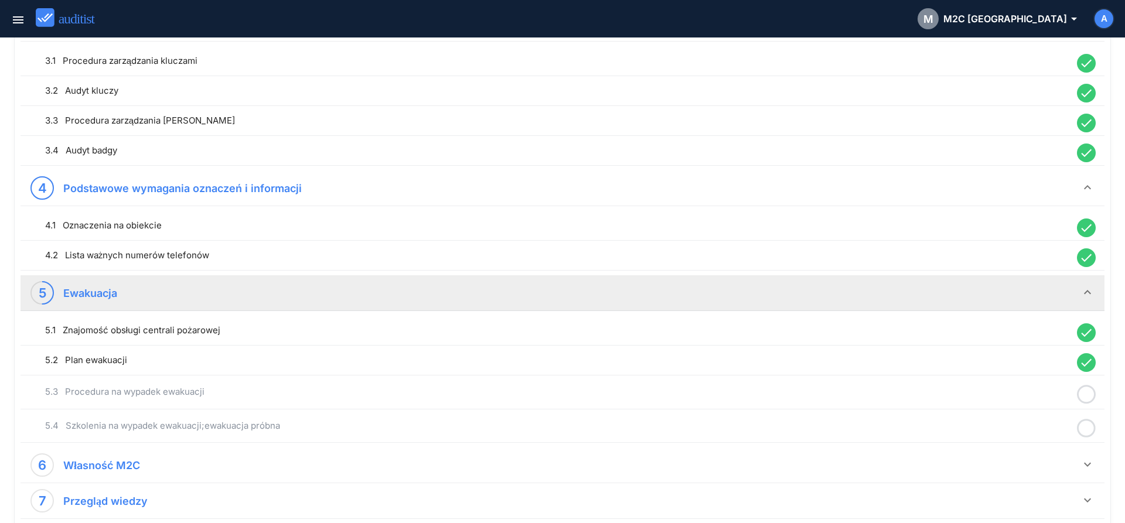
click at [1084, 395] on icon at bounding box center [1086, 394] width 19 height 23
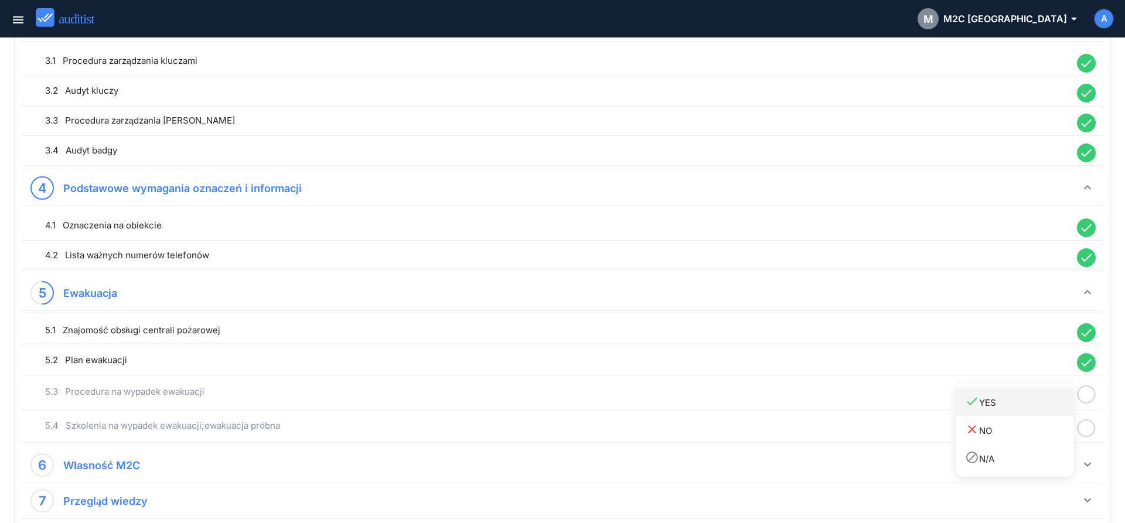
click at [1041, 407] on div "done YES" at bounding box center [1019, 402] width 108 height 16
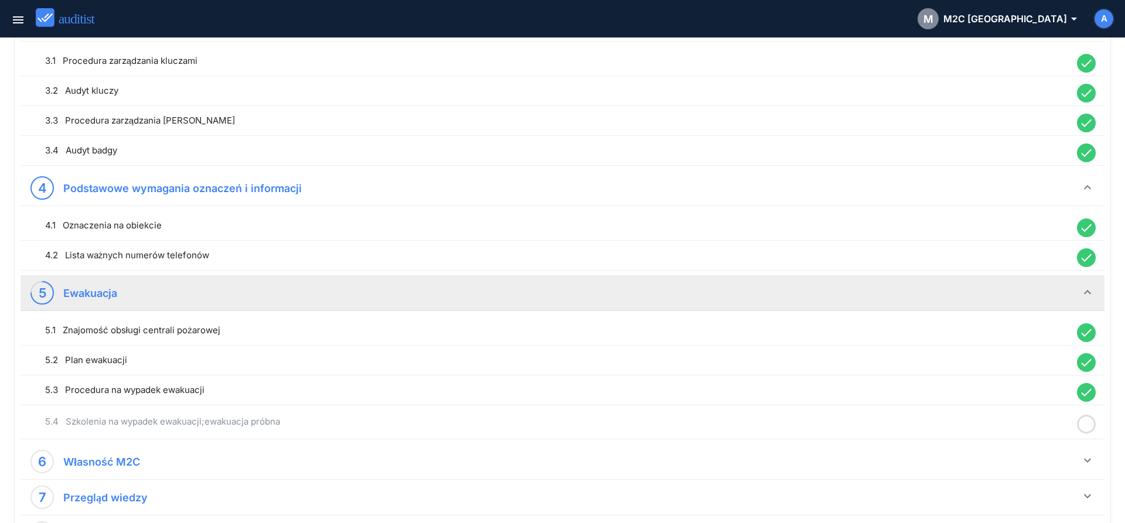
click at [1087, 425] on icon at bounding box center [1086, 424] width 19 height 23
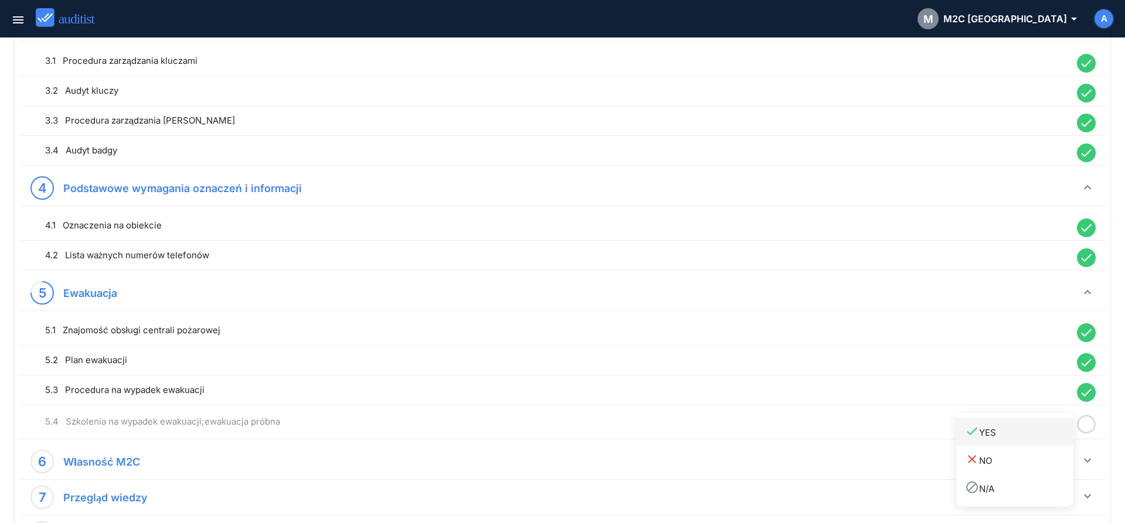
click at [1033, 434] on div "done YES" at bounding box center [1019, 432] width 108 height 16
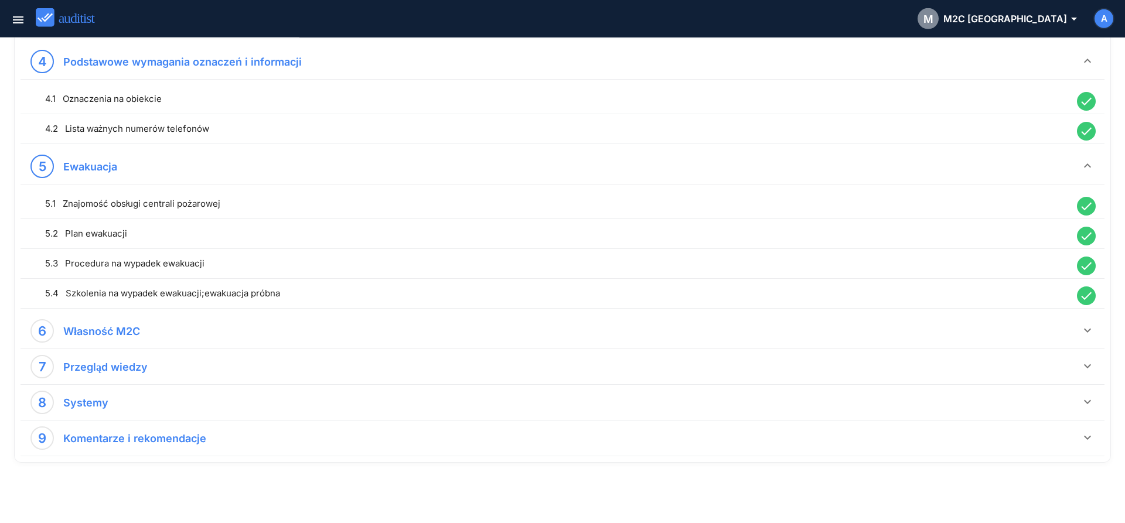
scroll to position [715, 0]
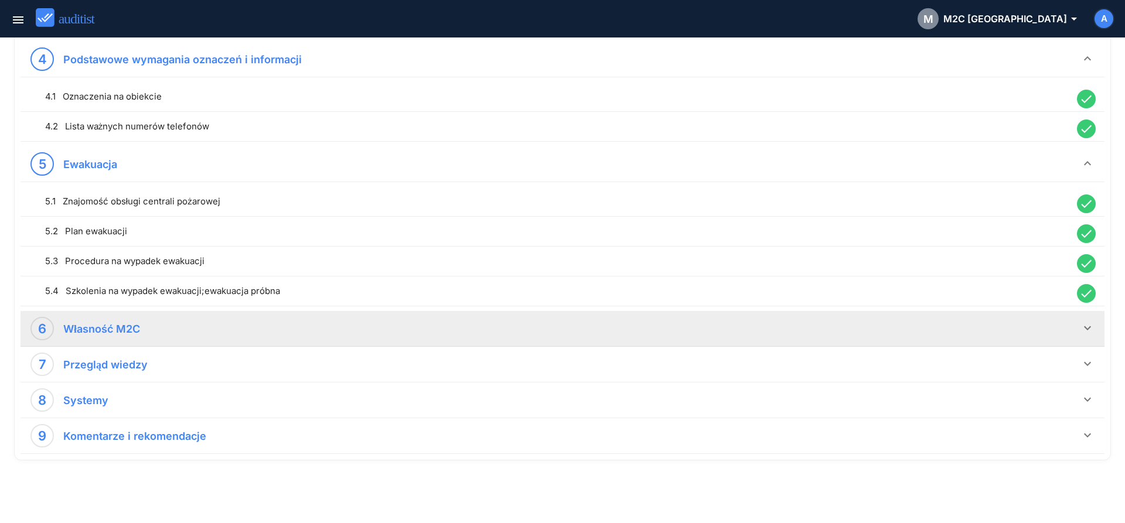
click at [1082, 325] on icon "keyboard_arrow_down" at bounding box center [1087, 328] width 14 height 14
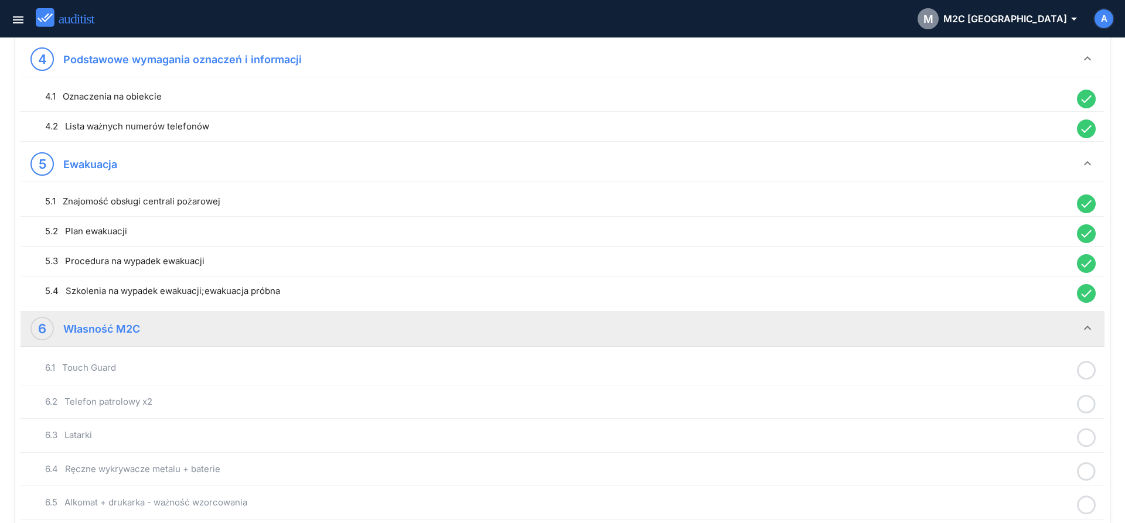
click at [1084, 374] on icon at bounding box center [1086, 370] width 19 height 23
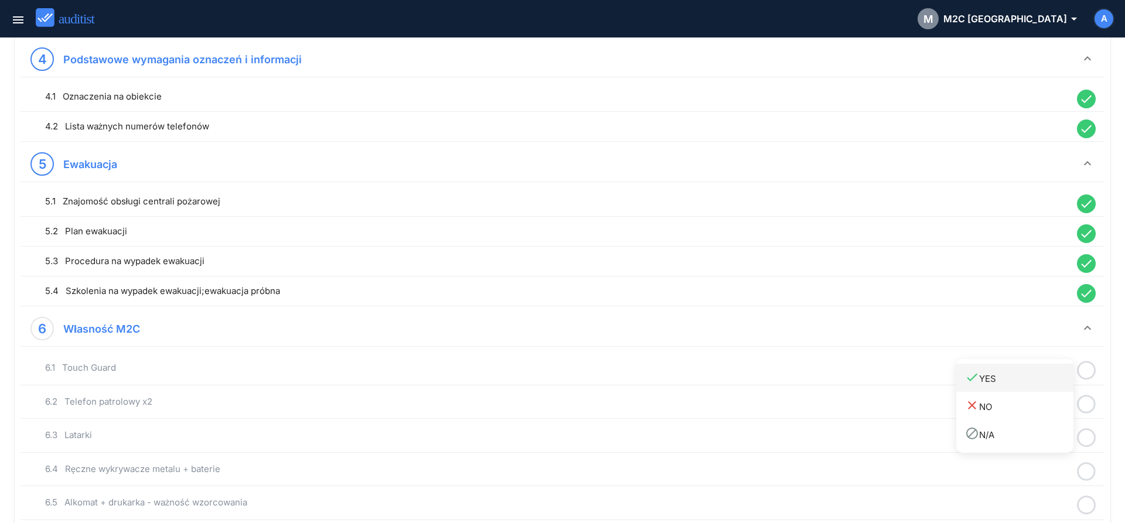
drag, startPoint x: 1022, startPoint y: 387, endPoint x: 1036, endPoint y: 390, distance: 13.8
click at [1022, 388] on link "done YES" at bounding box center [1014, 378] width 117 height 28
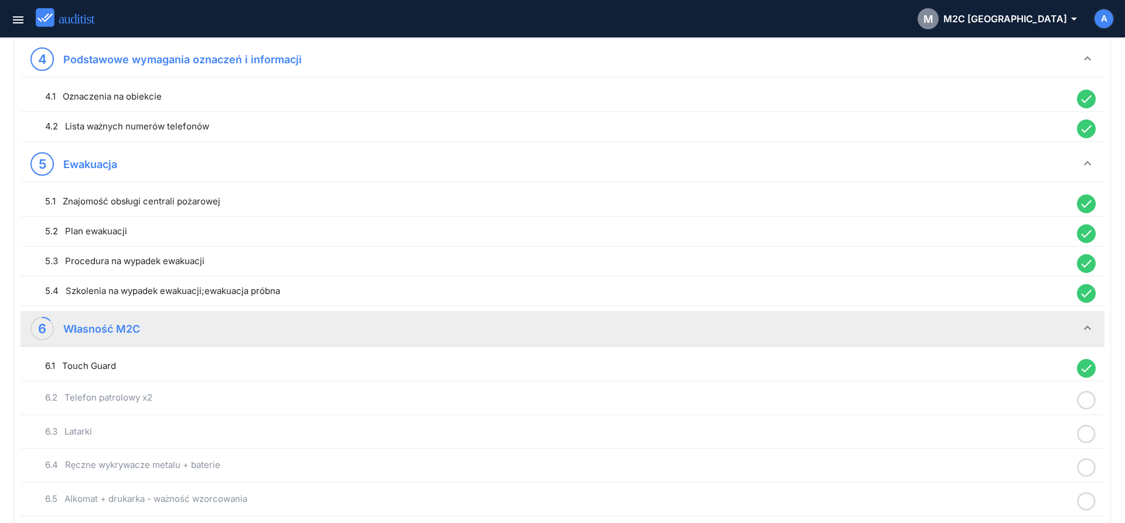
click at [1087, 399] on icon at bounding box center [1086, 400] width 19 height 23
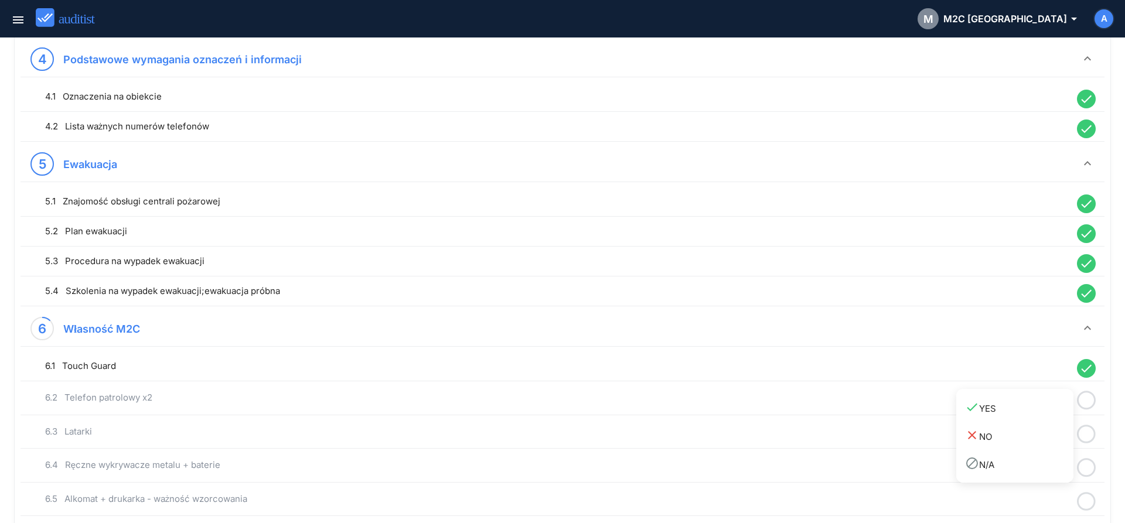
drag, startPoint x: 1040, startPoint y: 408, endPoint x: 1087, endPoint y: 424, distance: 50.0
click at [1041, 411] on div "done YES" at bounding box center [1019, 408] width 108 height 16
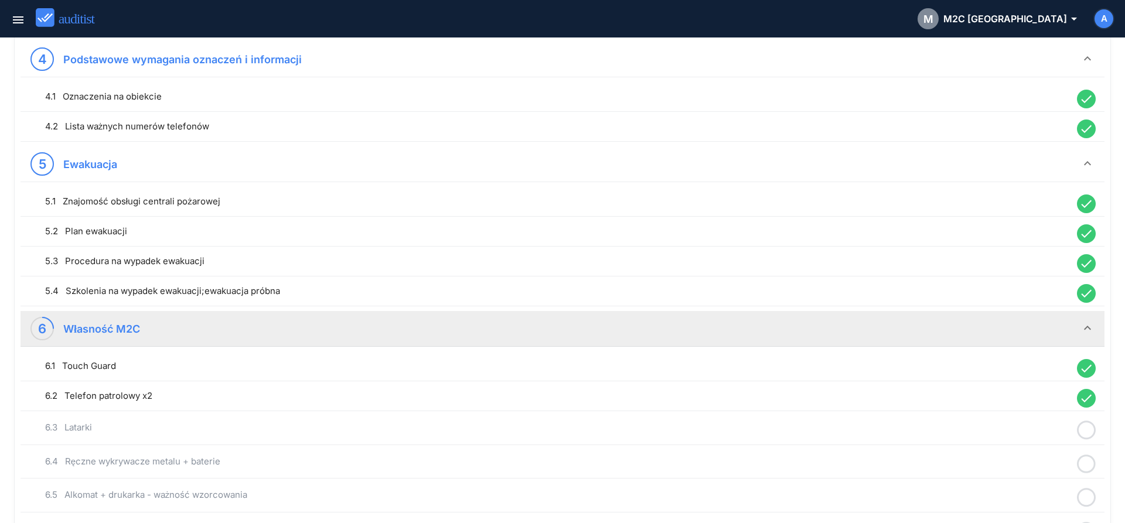
click at [1098, 428] on div at bounding box center [1086, 430] width 30 height 23
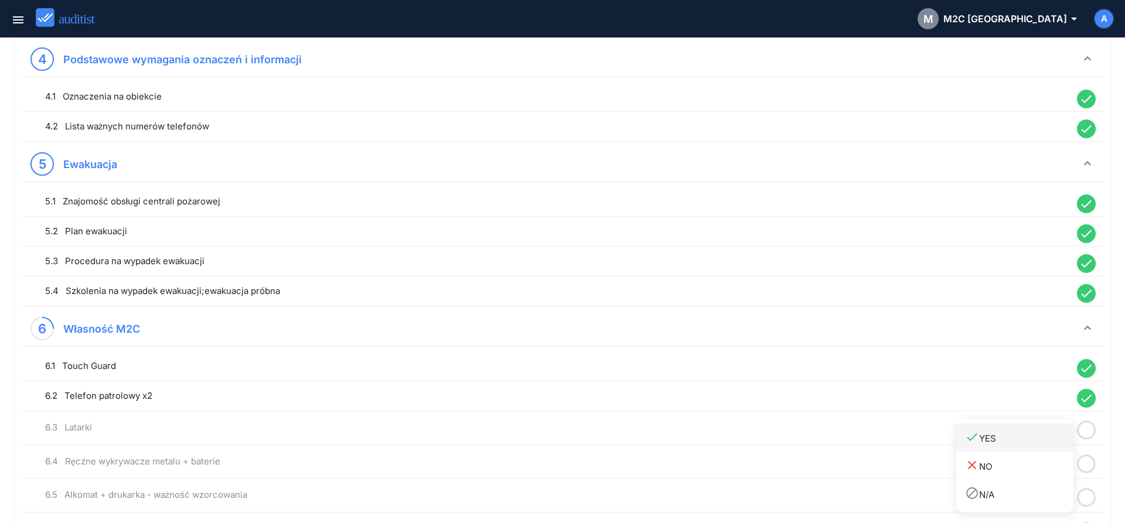
drag, startPoint x: 1023, startPoint y: 441, endPoint x: 1046, endPoint y: 443, distance: 22.9
click at [1023, 442] on div "done YES" at bounding box center [1019, 438] width 108 height 16
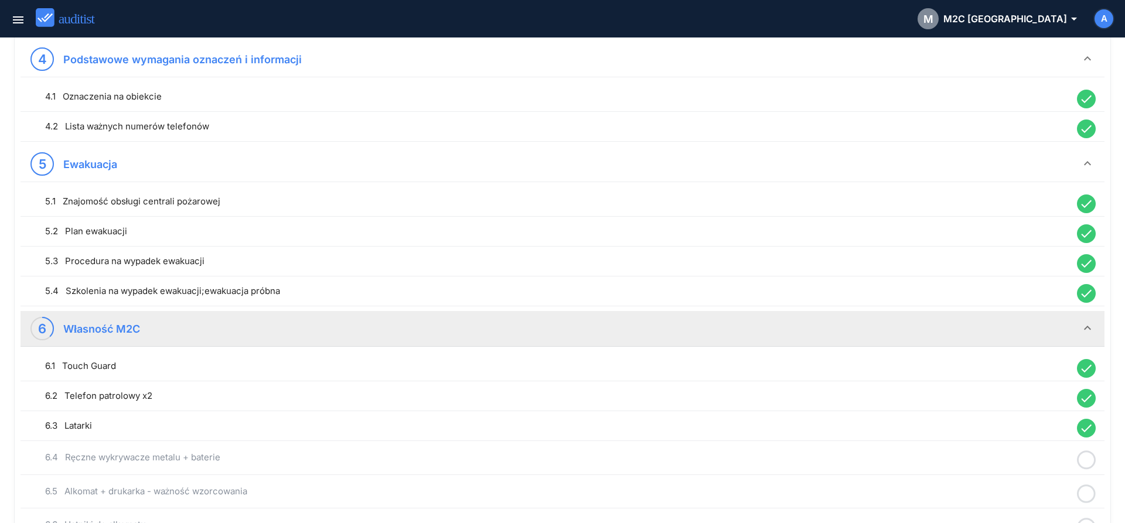
click at [1083, 456] on icon at bounding box center [1086, 460] width 19 height 23
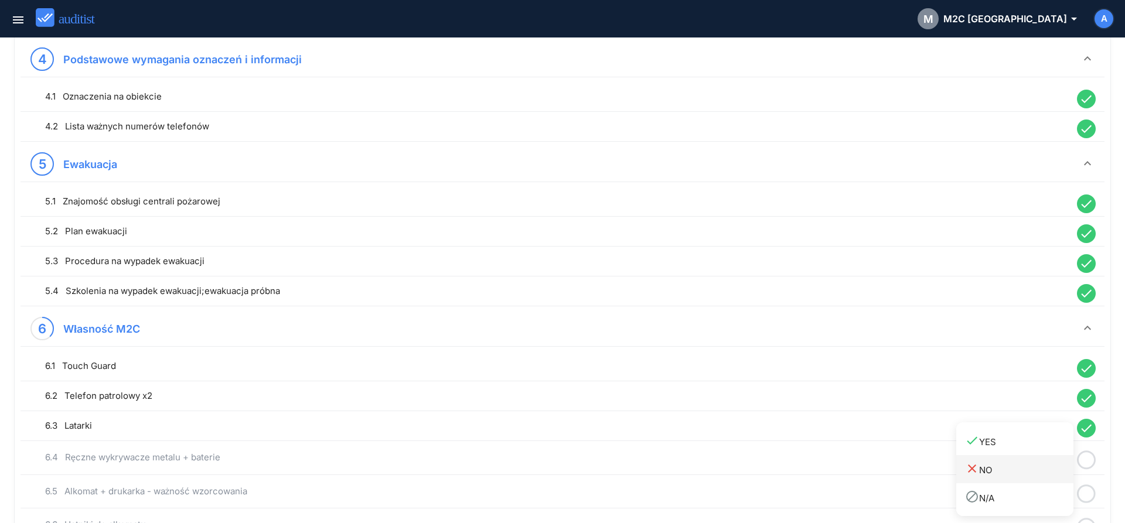
click at [1029, 468] on div "close NO" at bounding box center [1019, 470] width 108 height 16
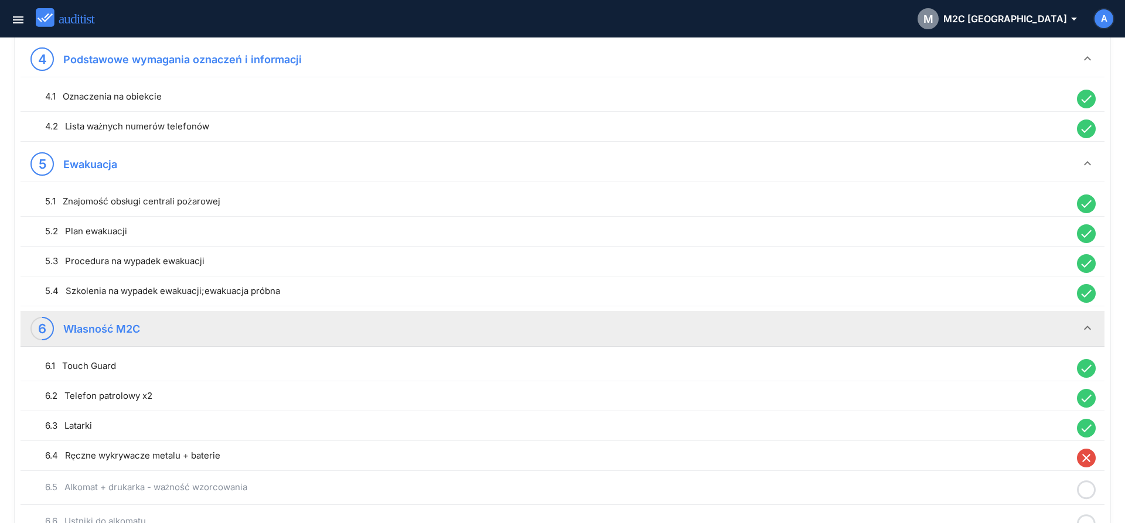
click at [1088, 456] on icon "close" at bounding box center [1086, 458] width 19 height 19
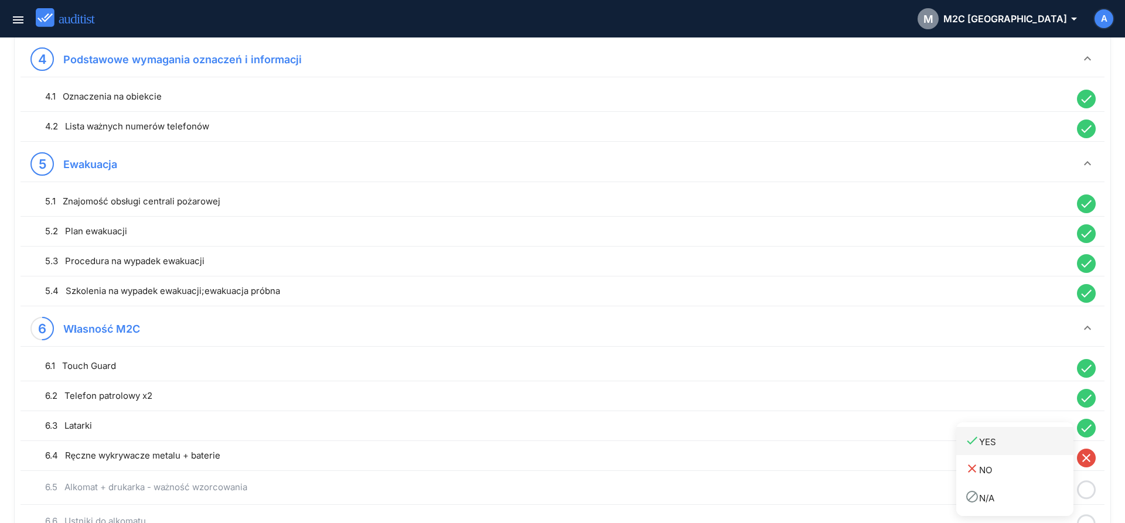
click at [1035, 449] on link "done YES" at bounding box center [1014, 441] width 117 height 28
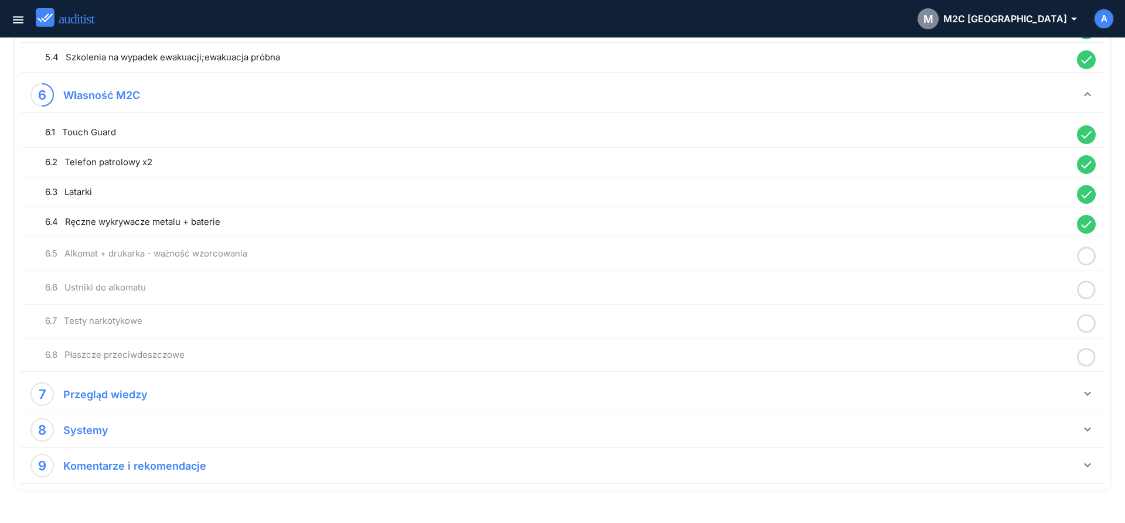
scroll to position [954, 0]
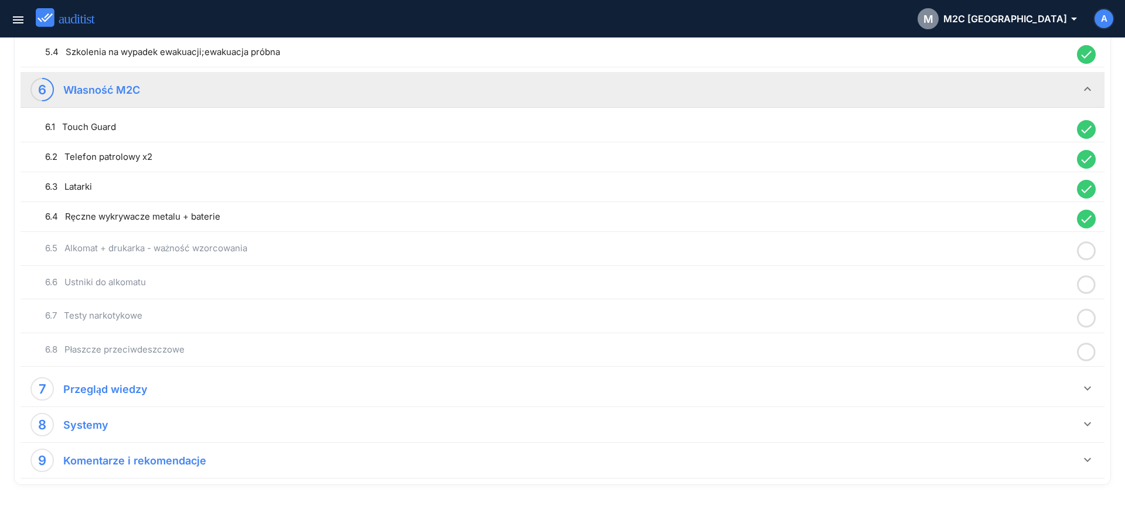
click at [1084, 248] on icon at bounding box center [1086, 251] width 19 height 23
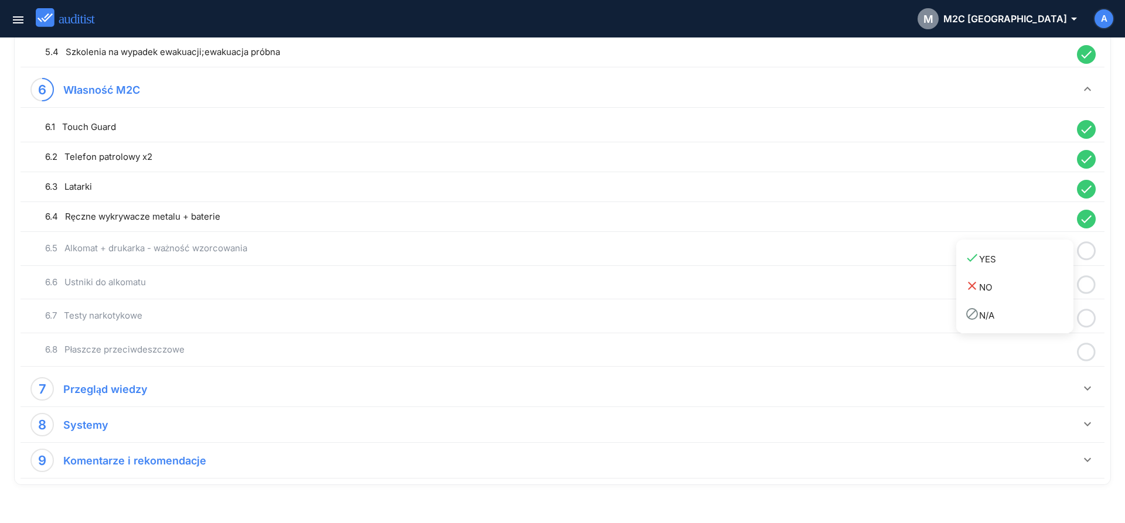
drag, startPoint x: 1025, startPoint y: 258, endPoint x: 1068, endPoint y: 269, distance: 44.0
click at [1026, 259] on div "done YES" at bounding box center [1019, 259] width 108 height 16
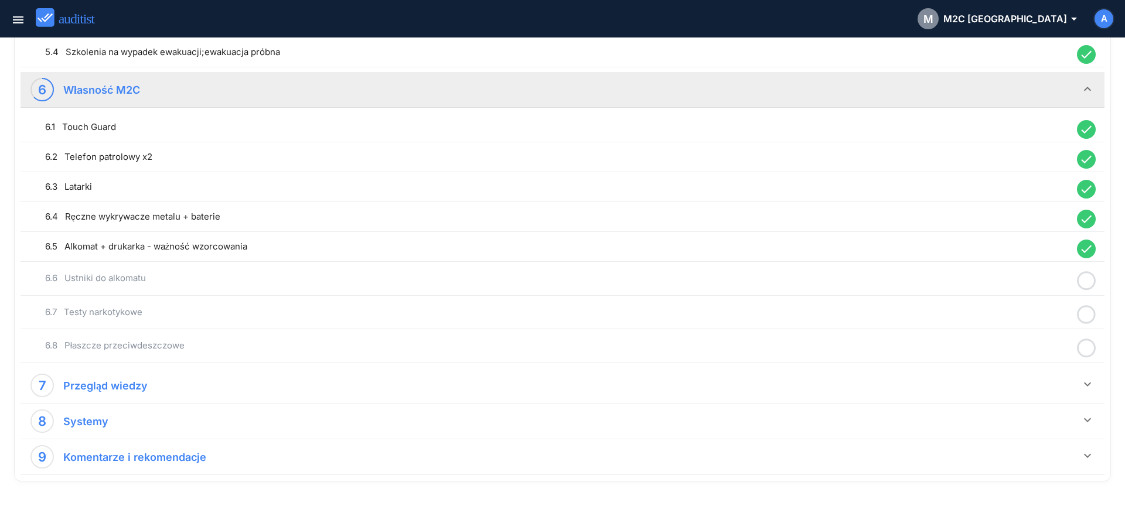
click at [1087, 280] on icon at bounding box center [1086, 280] width 19 height 23
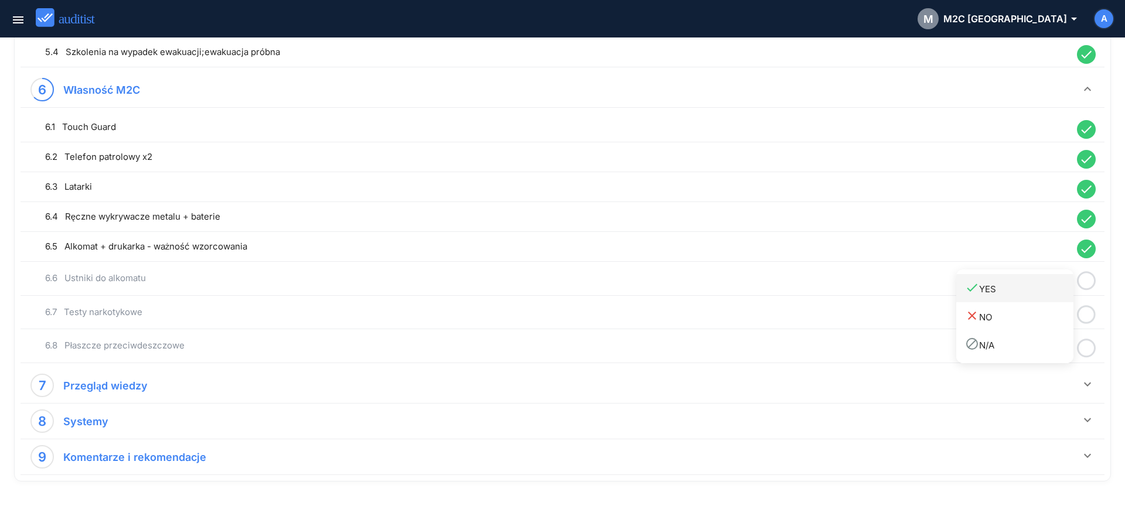
drag, startPoint x: 1024, startPoint y: 295, endPoint x: 1057, endPoint y: 305, distance: 34.5
click at [1023, 296] on div "done YES" at bounding box center [1019, 289] width 108 height 16
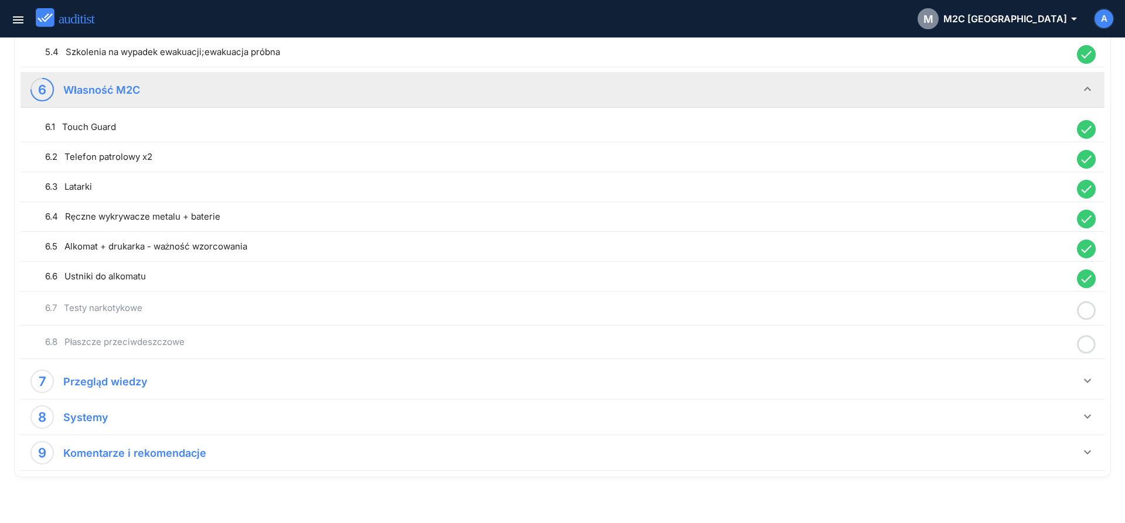
click at [1085, 311] on icon at bounding box center [1086, 310] width 19 height 23
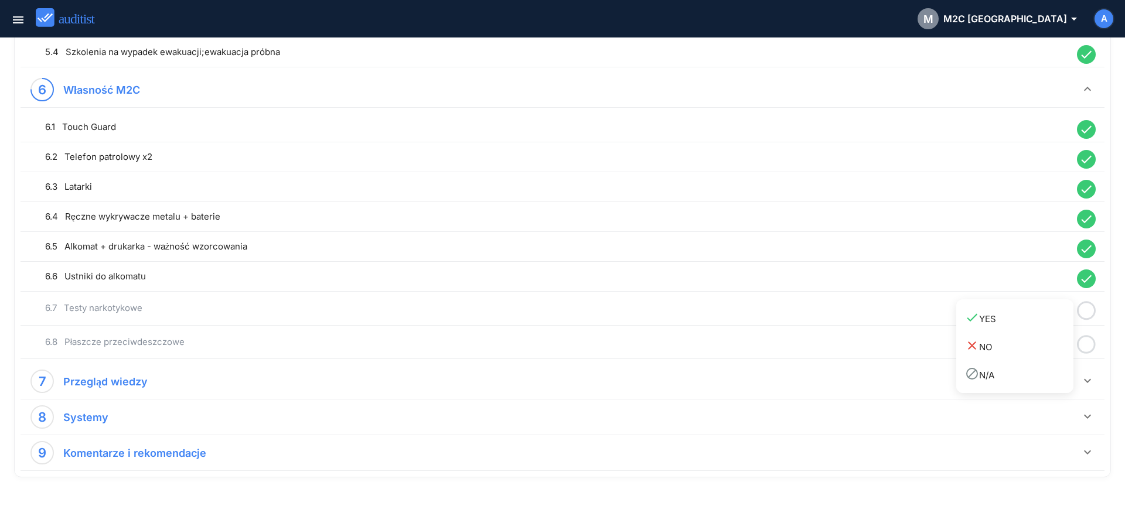
drag, startPoint x: 1025, startPoint y: 318, endPoint x: 1072, endPoint y: 336, distance: 50.8
click at [1029, 322] on div "done YES" at bounding box center [1019, 318] width 108 height 16
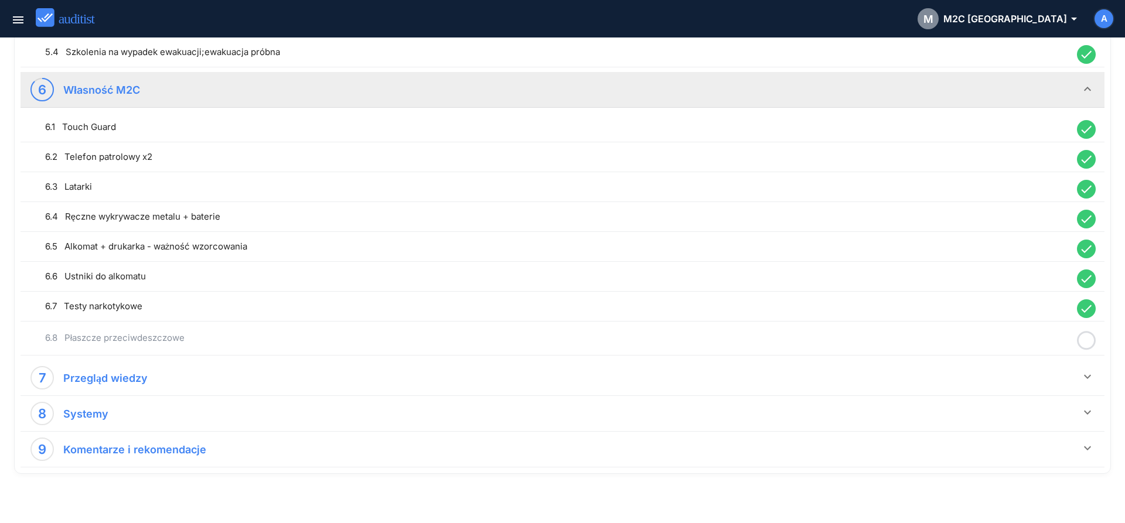
click at [1087, 341] on icon at bounding box center [1086, 340] width 19 height 23
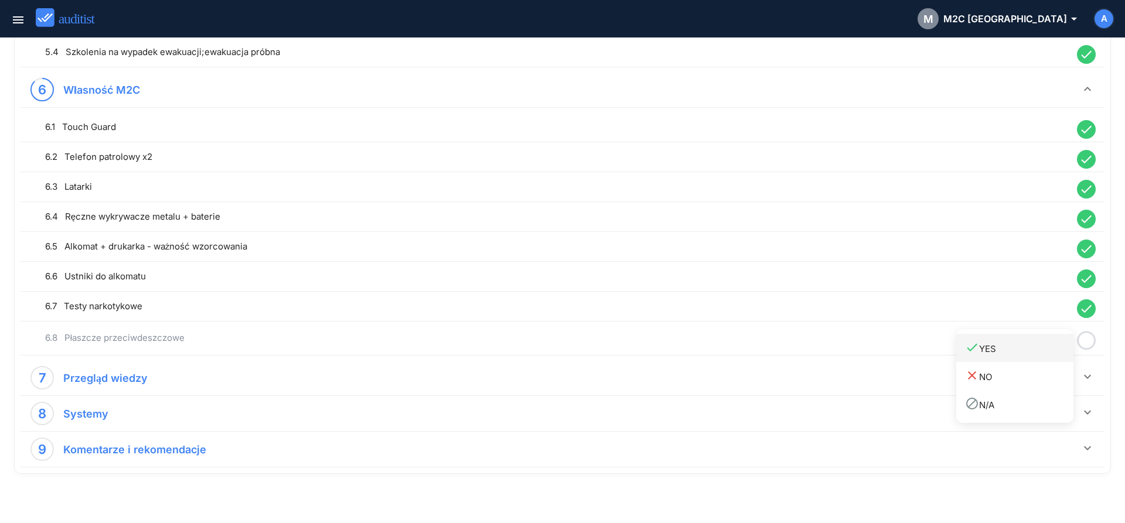
click at [1022, 347] on div "done YES" at bounding box center [1019, 348] width 108 height 16
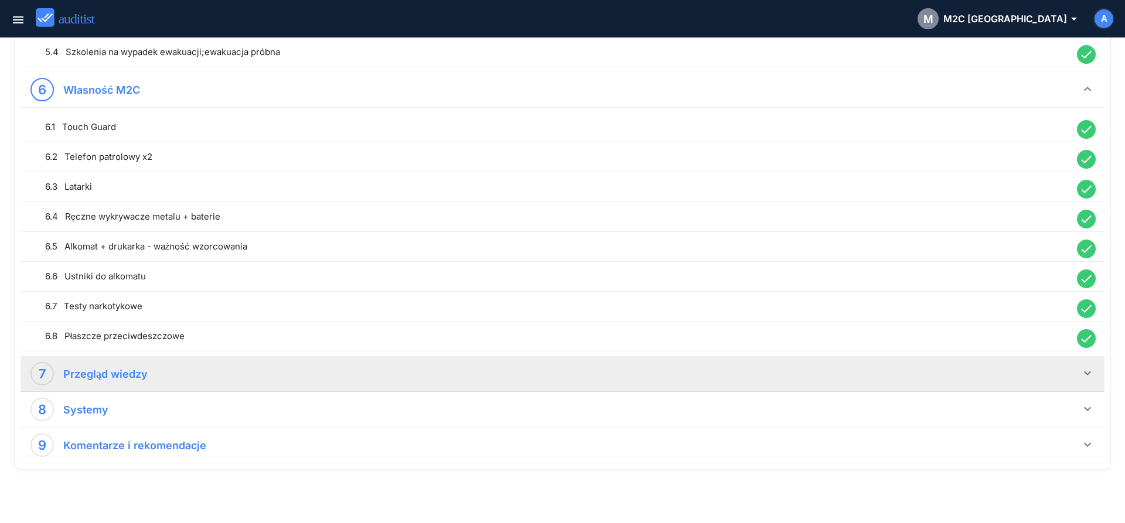
click at [1078, 375] on div "7 Przegląd wiedzy" at bounding box center [555, 373] width 1050 height 23
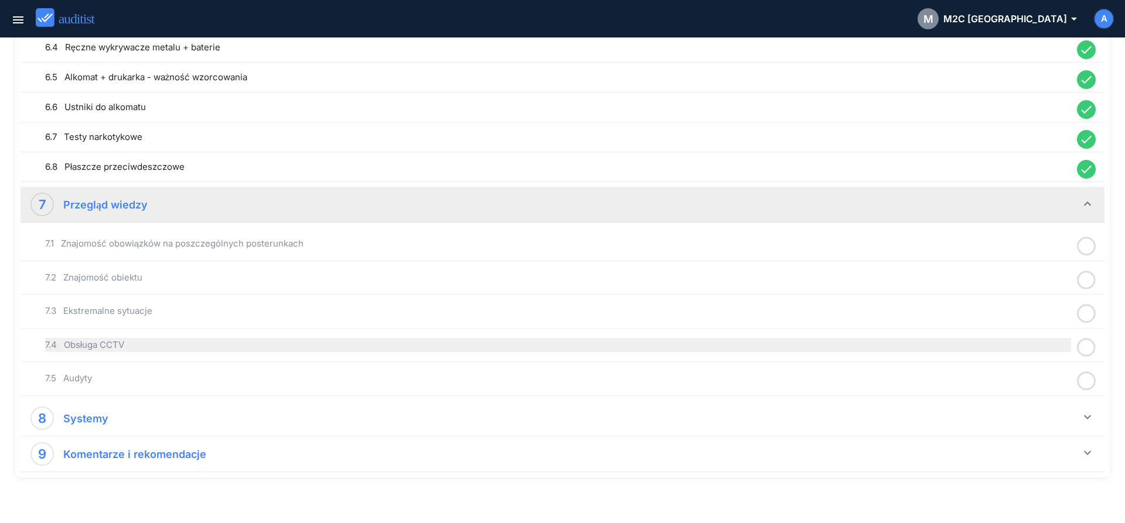
scroll to position [1139, 0]
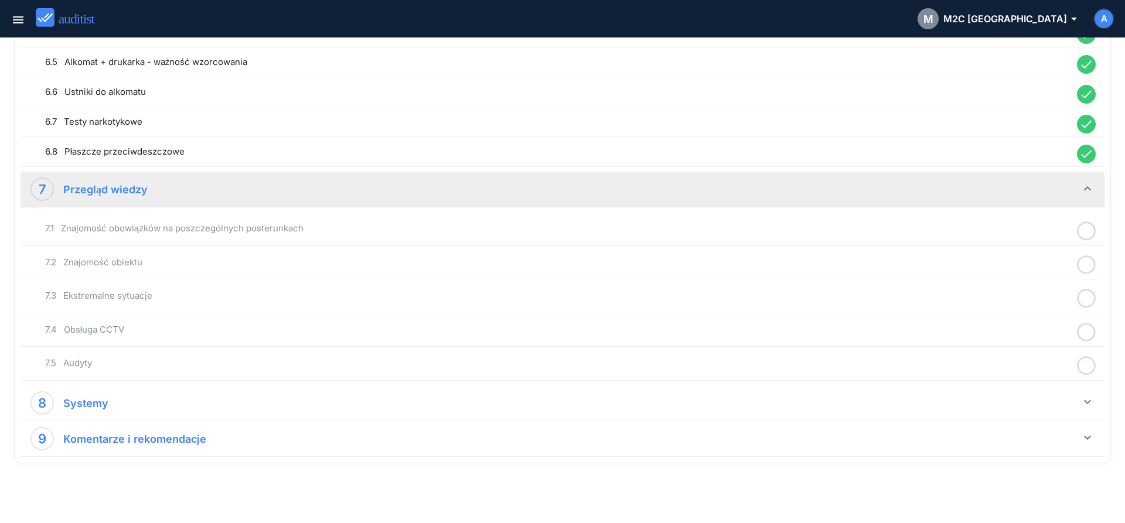
click at [1083, 234] on icon at bounding box center [1086, 231] width 19 height 23
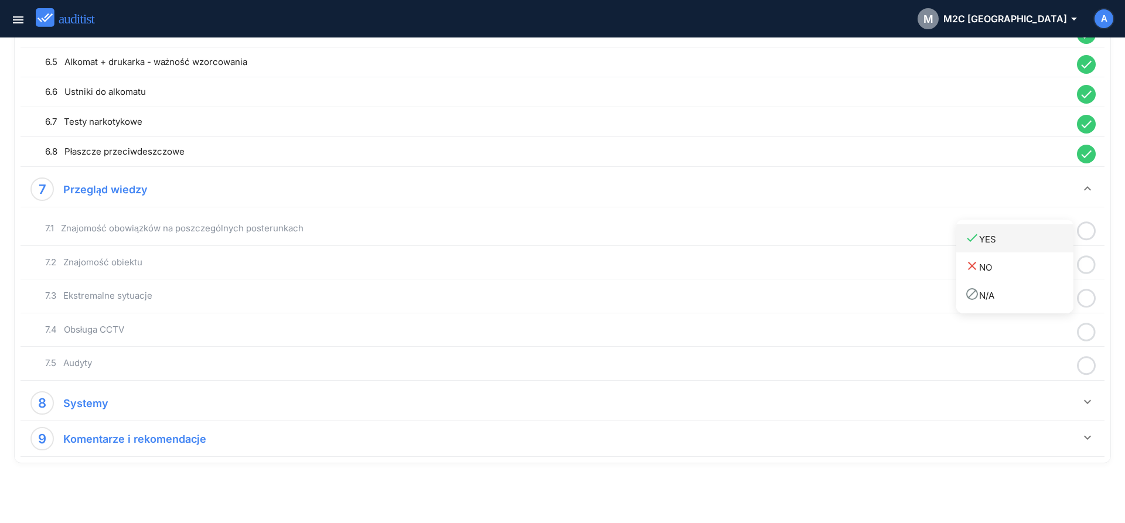
click at [1014, 239] on div "done YES" at bounding box center [1019, 239] width 108 height 16
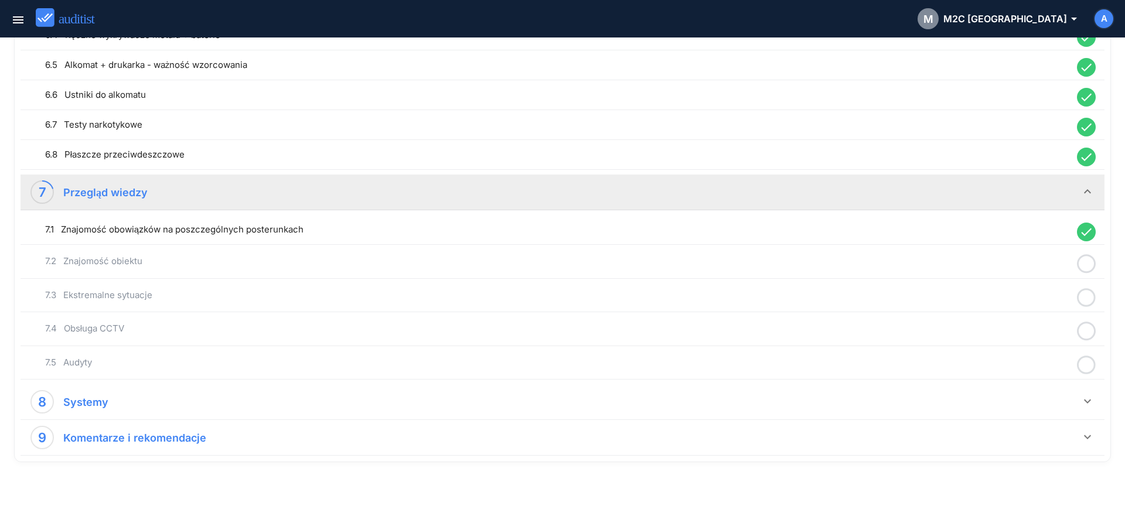
click at [1090, 264] on icon at bounding box center [1086, 263] width 19 height 23
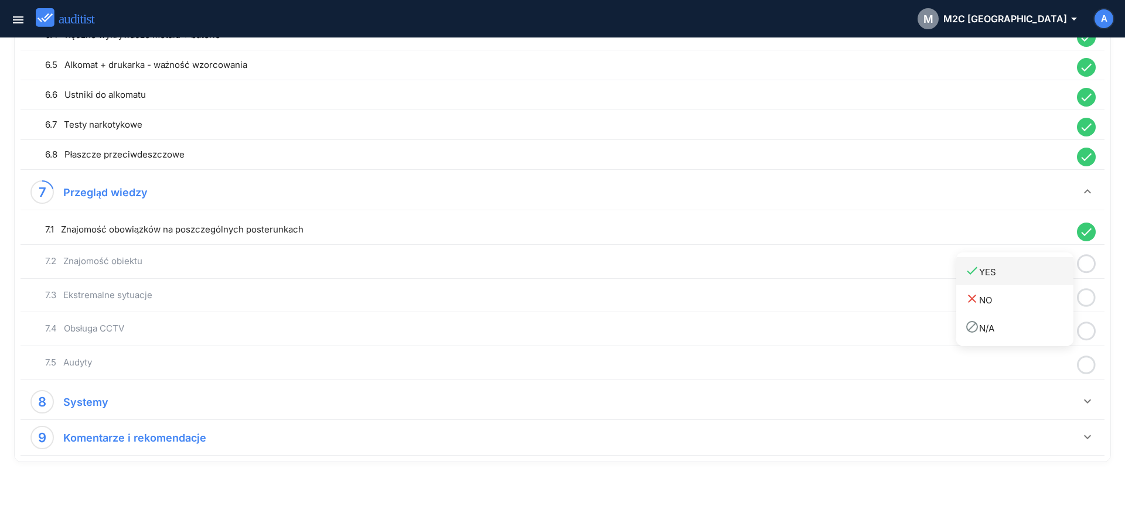
drag, startPoint x: 1015, startPoint y: 272, endPoint x: 1067, endPoint y: 291, distance: 55.2
click at [1014, 273] on div "done YES" at bounding box center [1019, 272] width 108 height 16
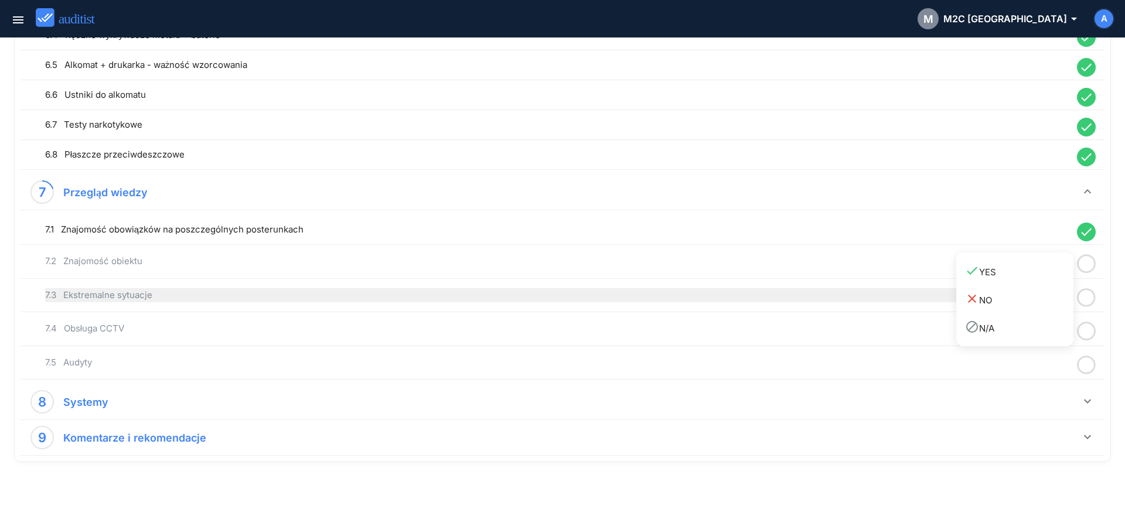
scroll to position [1132, 0]
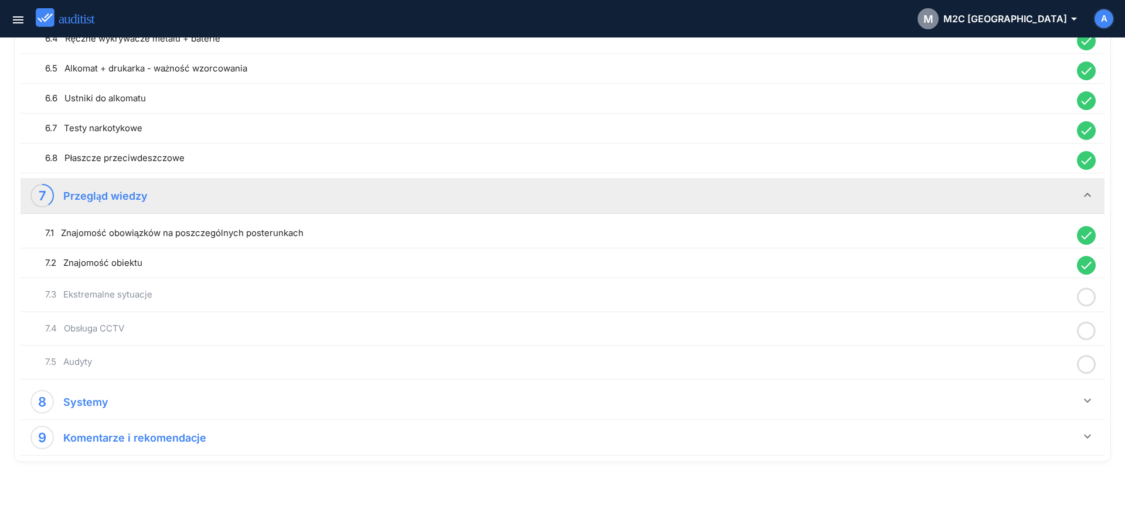
click at [1083, 296] on icon at bounding box center [1086, 297] width 19 height 23
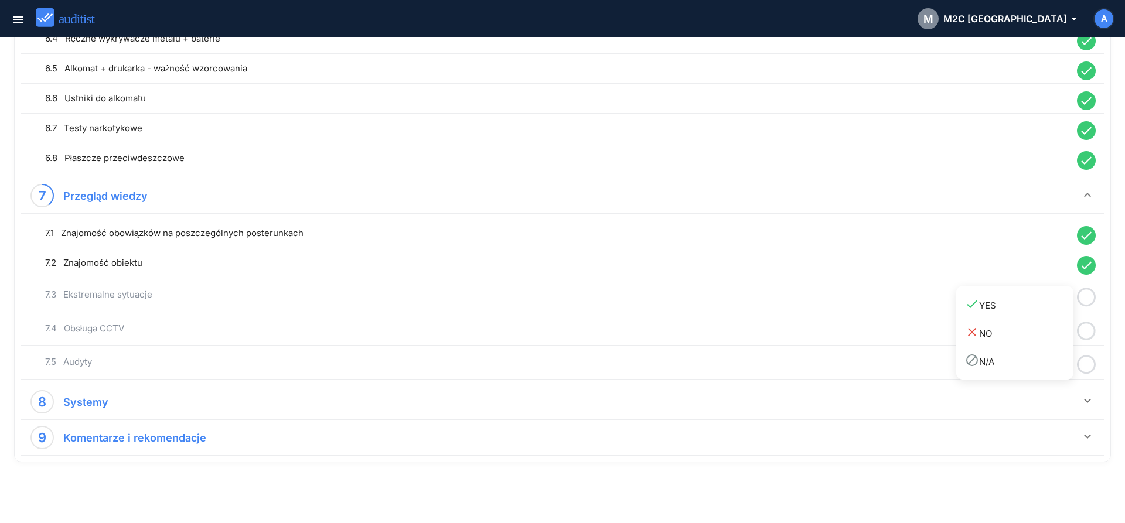
drag, startPoint x: 1016, startPoint y: 301, endPoint x: 1070, endPoint y: 320, distance: 57.3
click at [1020, 306] on div "done YES" at bounding box center [1019, 305] width 108 height 16
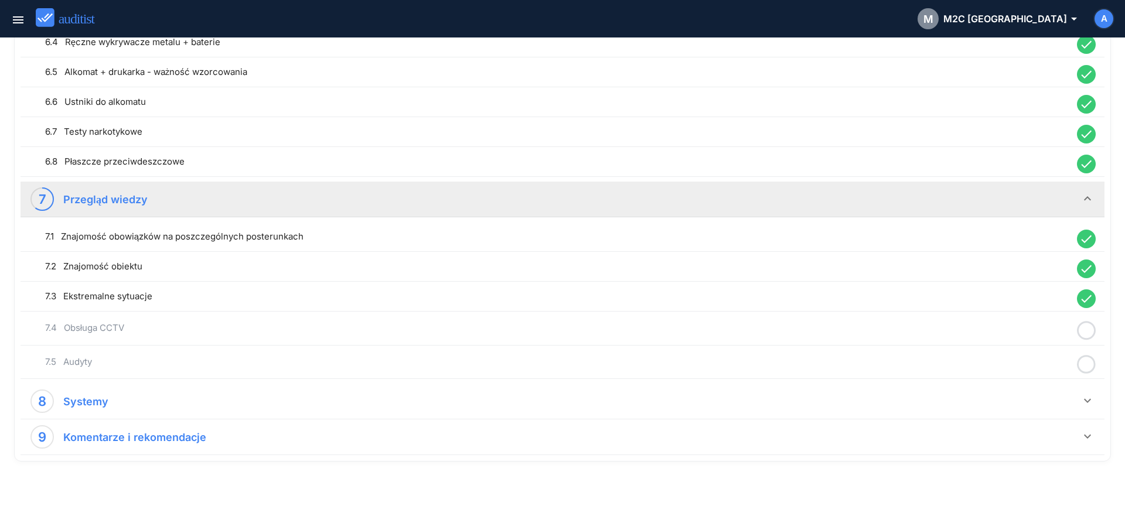
click at [1090, 331] on icon at bounding box center [1086, 330] width 19 height 23
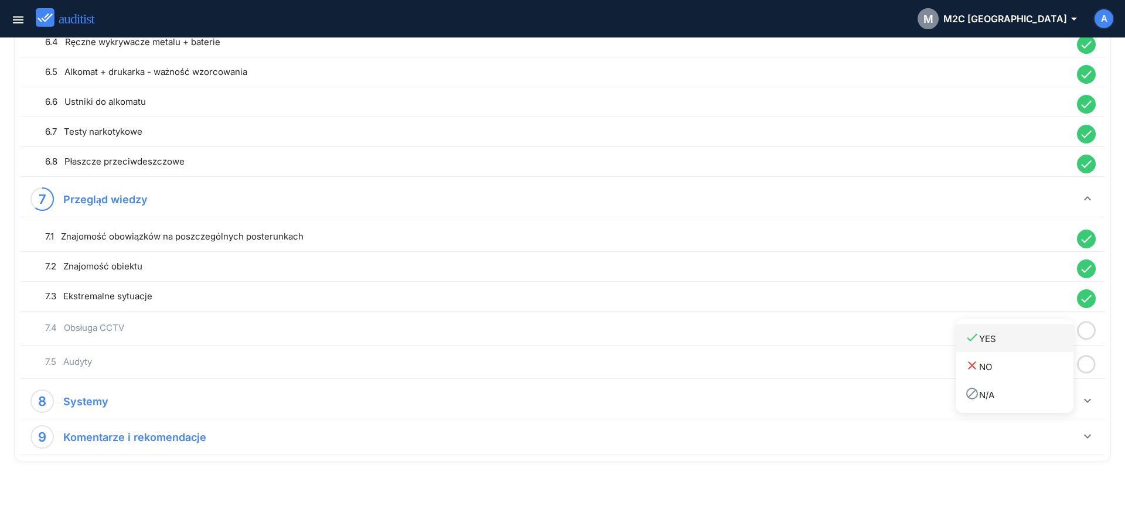
drag, startPoint x: 1034, startPoint y: 336, endPoint x: 1053, endPoint y: 346, distance: 20.4
click at [1034, 340] on div "done YES" at bounding box center [1019, 338] width 108 height 16
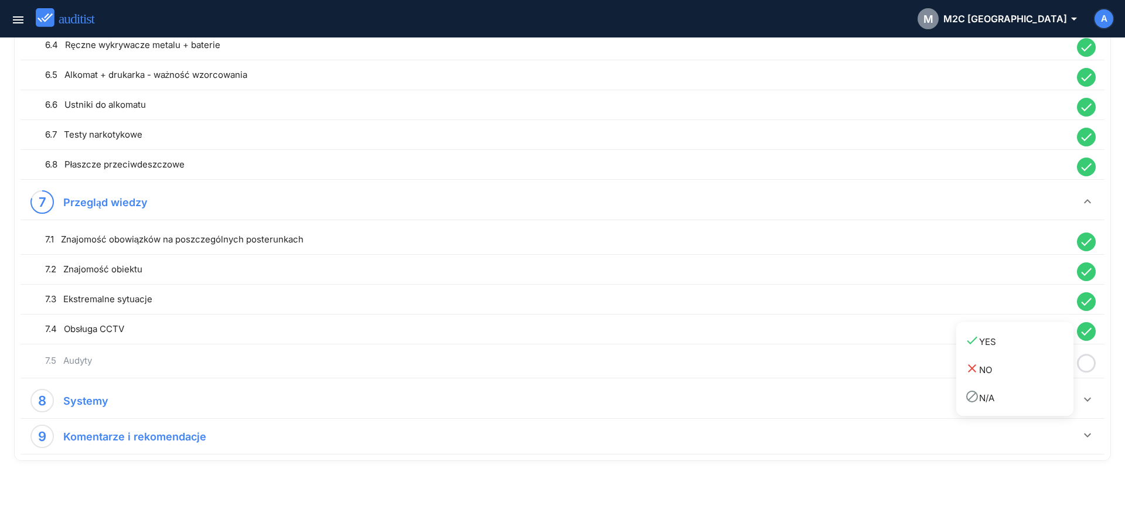
scroll to position [1125, 0]
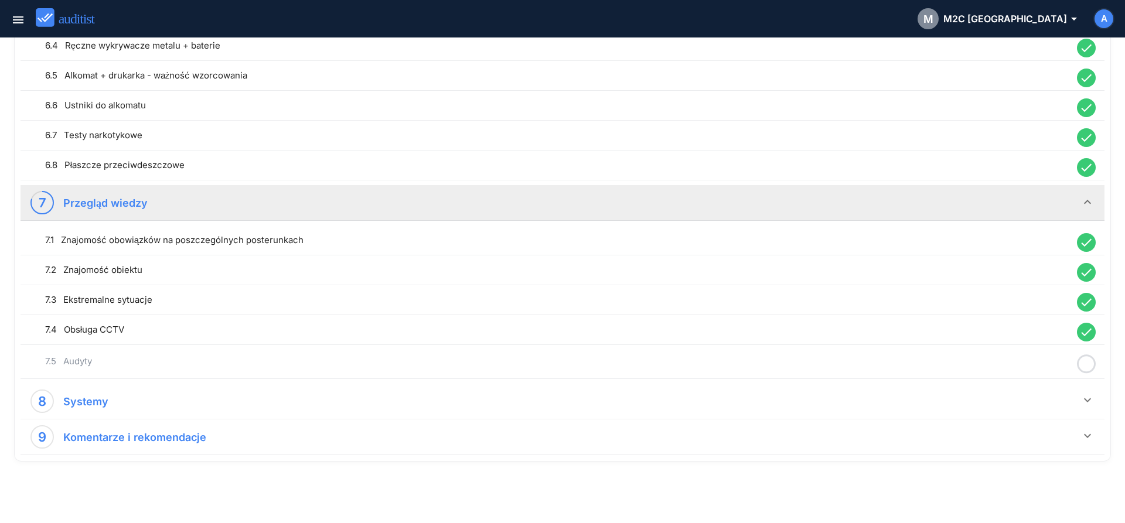
click at [1092, 358] on circle at bounding box center [1086, 364] width 17 height 17
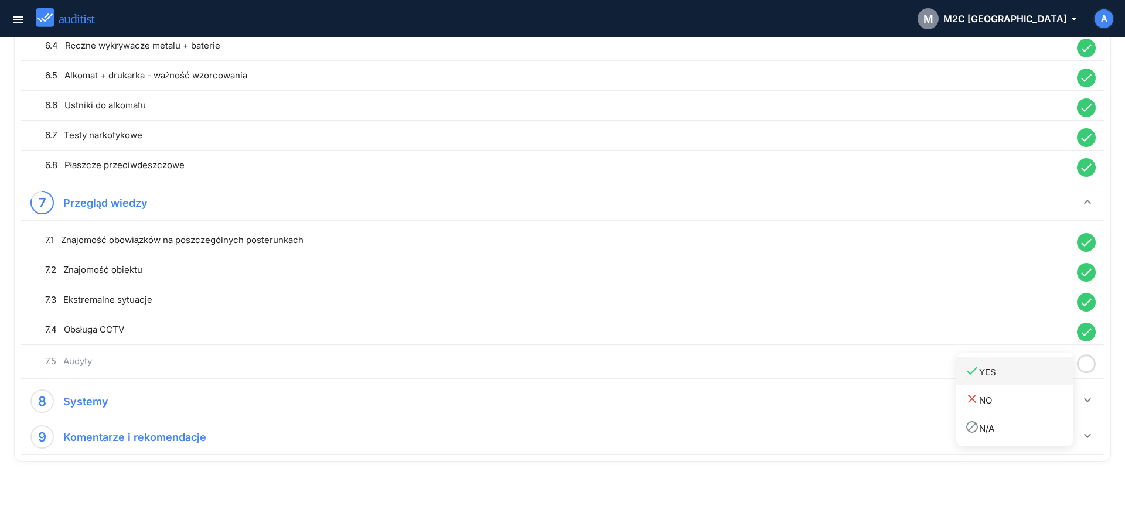
click at [1022, 375] on div "done YES" at bounding box center [1019, 372] width 108 height 16
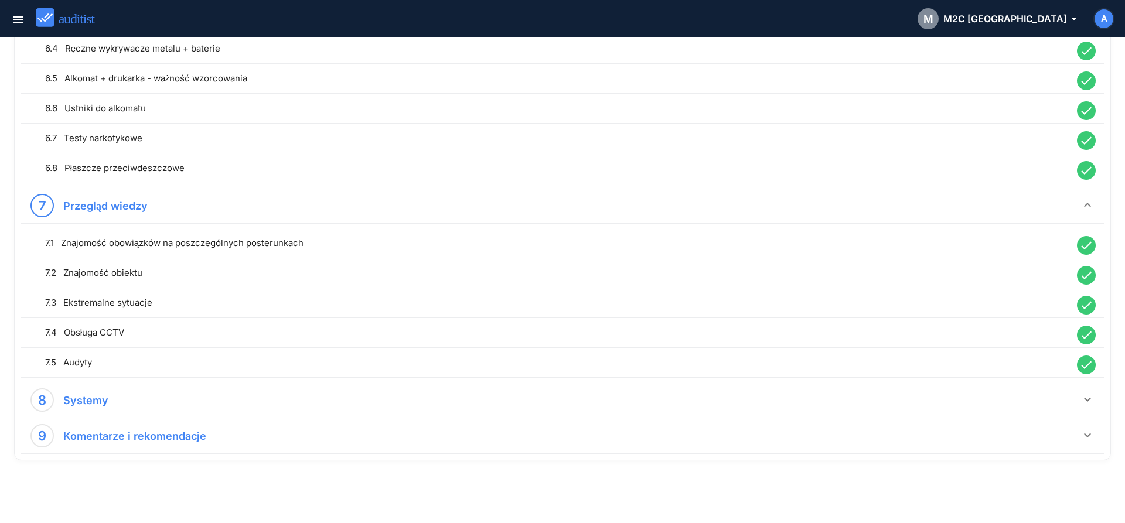
scroll to position [1122, 0]
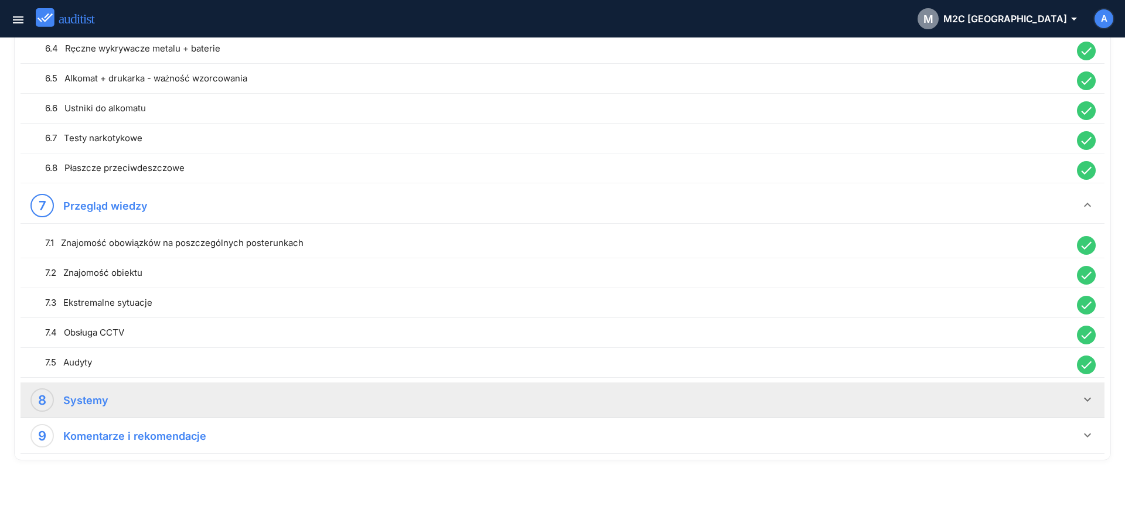
click at [1080, 399] on icon "keyboard_arrow_down" at bounding box center [1087, 399] width 14 height 14
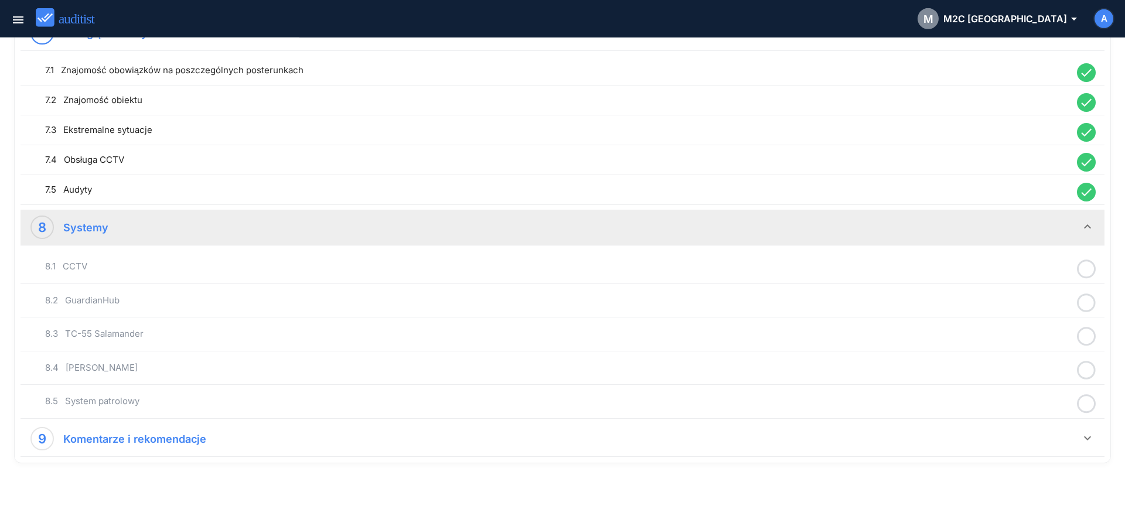
scroll to position [1297, 0]
click at [1084, 268] on icon at bounding box center [1086, 267] width 19 height 23
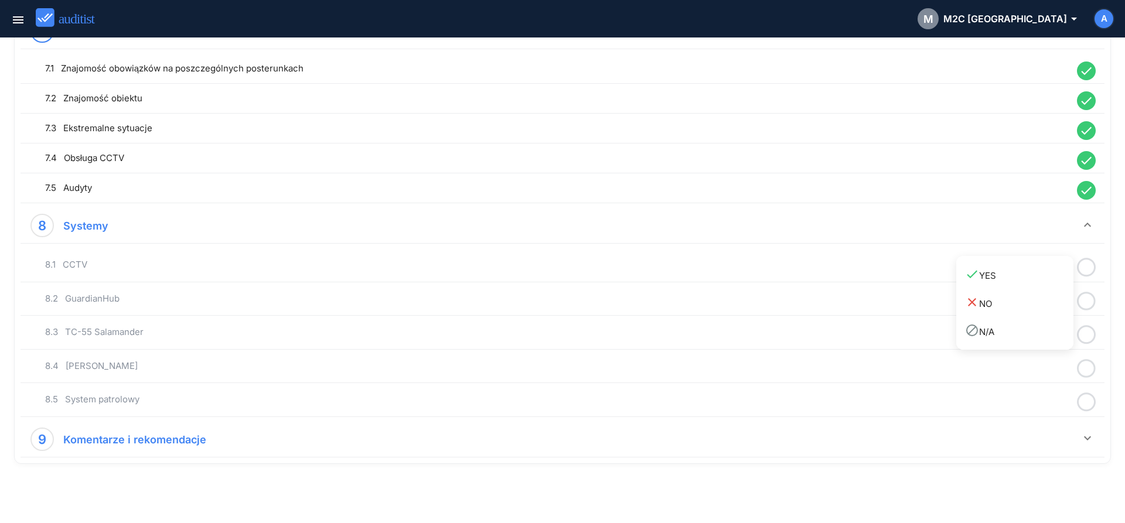
drag, startPoint x: 1033, startPoint y: 276, endPoint x: 1087, endPoint y: 296, distance: 57.7
click at [1043, 280] on div "done YES" at bounding box center [1019, 275] width 108 height 16
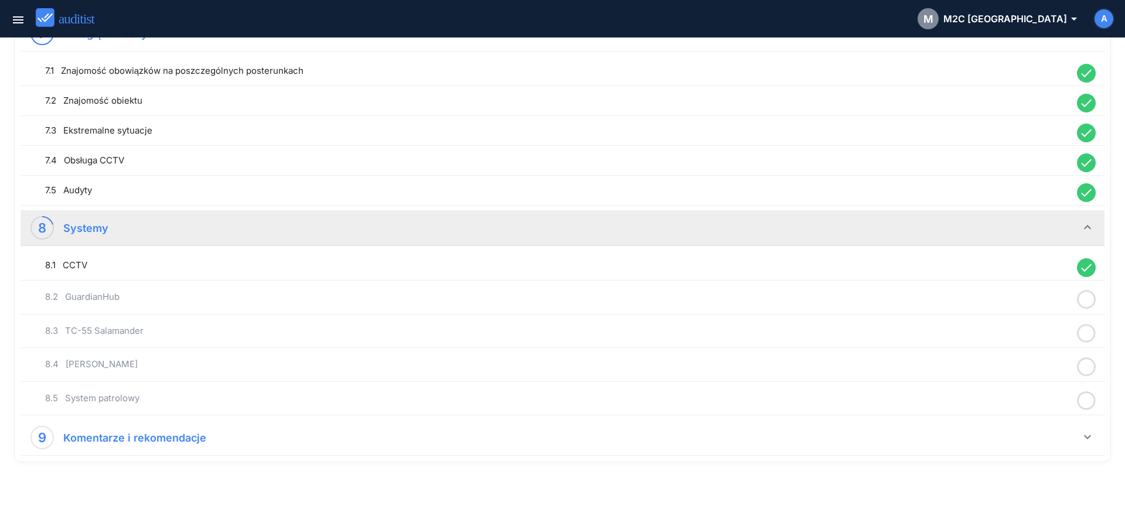
click at [1087, 296] on icon at bounding box center [1086, 299] width 19 height 23
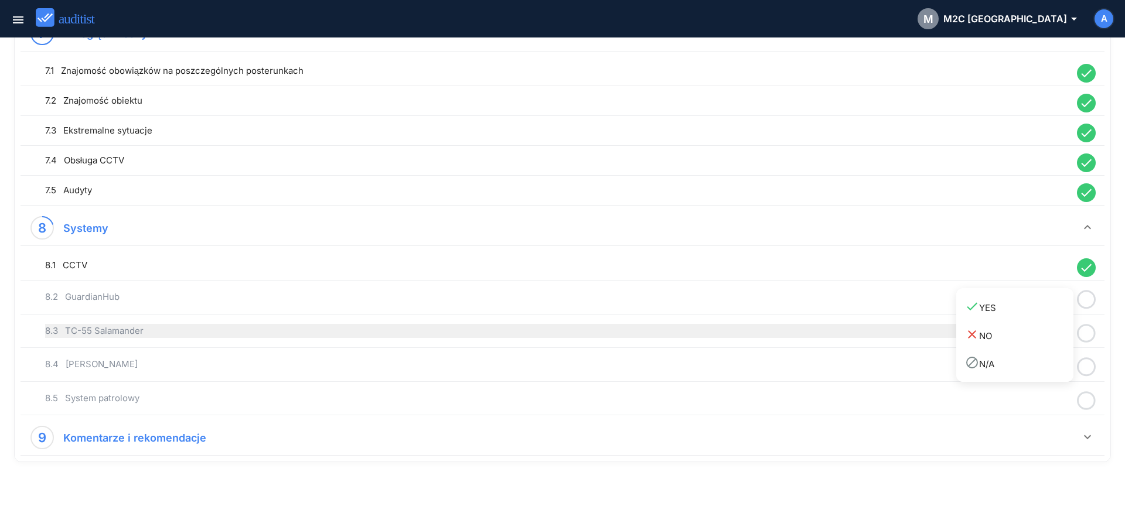
drag, startPoint x: 1023, startPoint y: 311, endPoint x: 1064, endPoint y: 326, distance: 43.7
click at [1027, 313] on div "done YES" at bounding box center [1019, 307] width 108 height 16
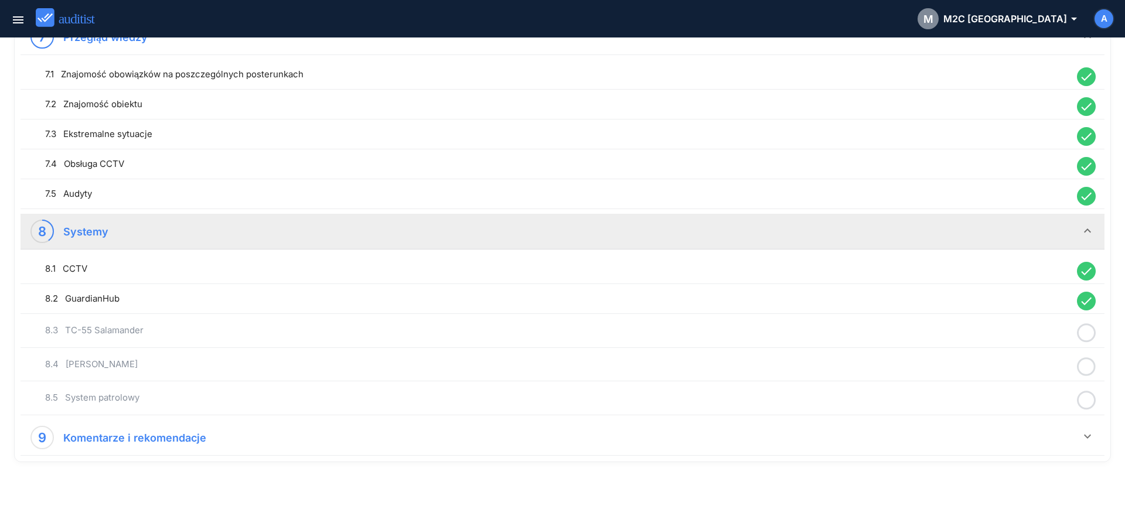
click at [1087, 334] on icon at bounding box center [1086, 333] width 19 height 23
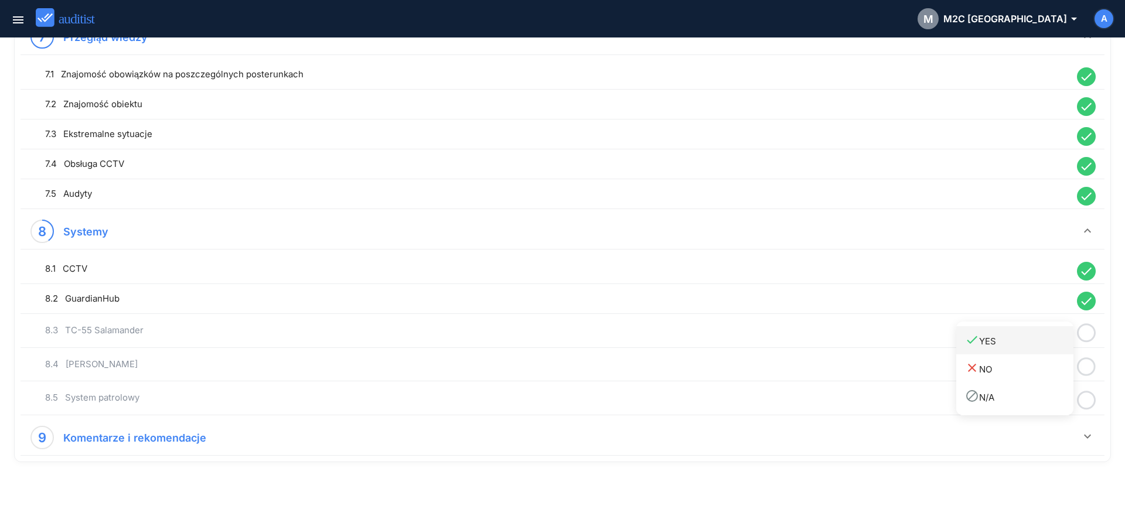
drag, startPoint x: 1017, startPoint y: 341, endPoint x: 1044, endPoint y: 351, distance: 28.9
click at [1018, 346] on div "done YES" at bounding box center [1019, 341] width 108 height 16
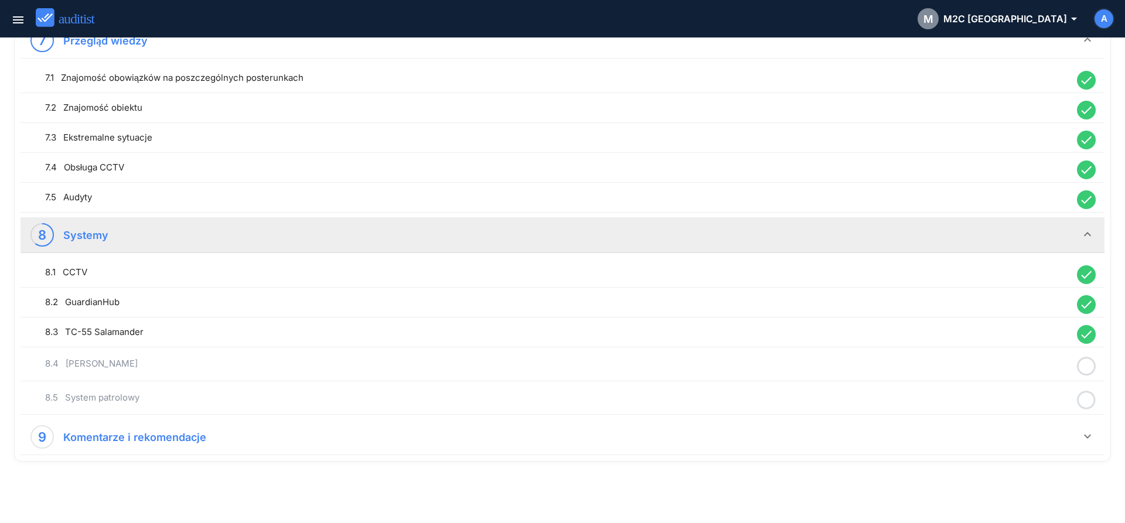
click at [1084, 364] on icon at bounding box center [1086, 366] width 19 height 23
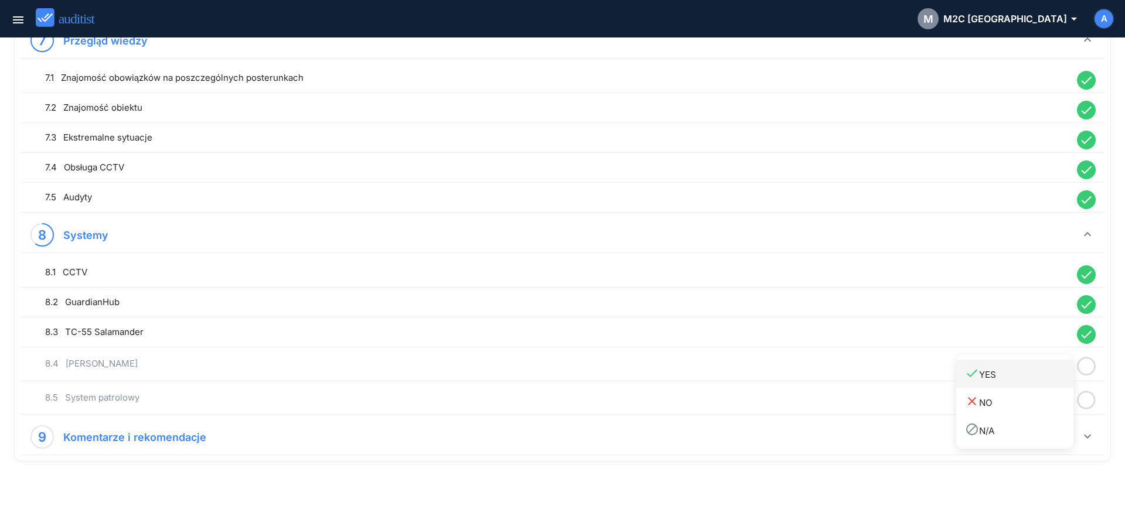
drag, startPoint x: 1022, startPoint y: 371, endPoint x: 1036, endPoint y: 380, distance: 16.3
click at [1022, 373] on div "done YES" at bounding box center [1019, 374] width 108 height 16
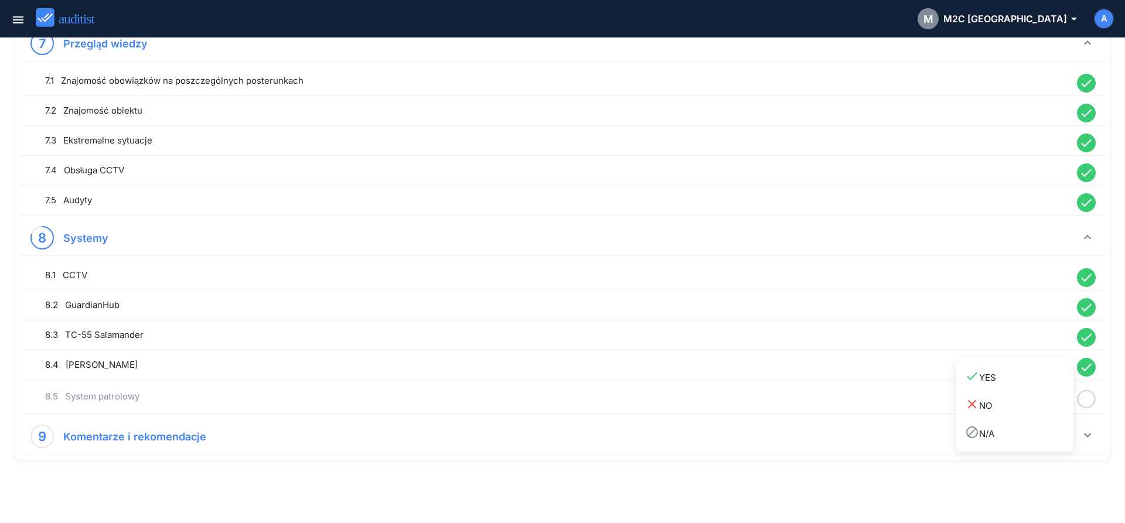
scroll to position [1284, 0]
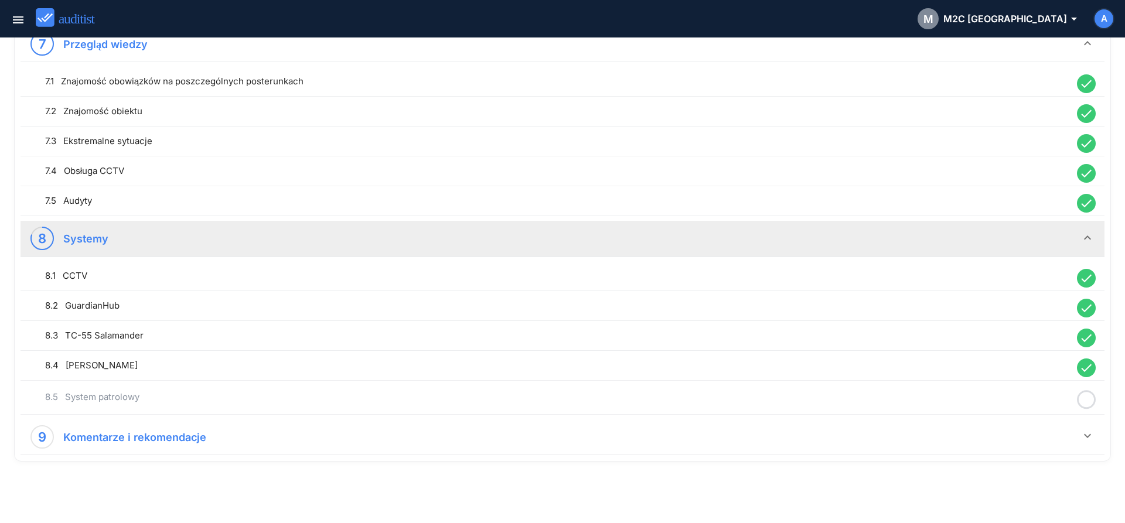
click at [1083, 397] on icon at bounding box center [1086, 399] width 19 height 23
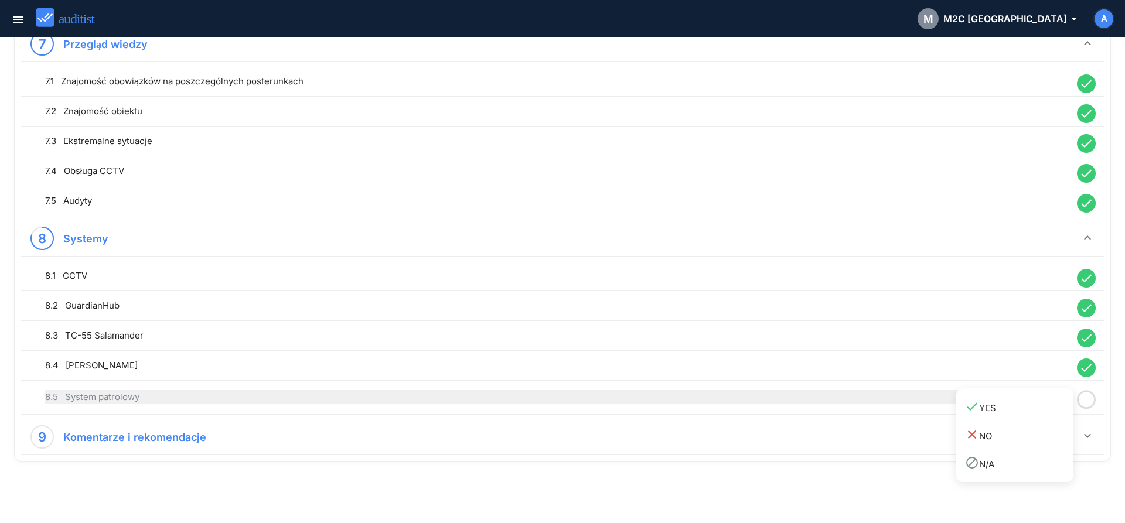
drag, startPoint x: 1029, startPoint y: 400, endPoint x: 1049, endPoint y: 401, distance: 19.3
click at [1028, 401] on div "done YES" at bounding box center [1019, 407] width 108 height 16
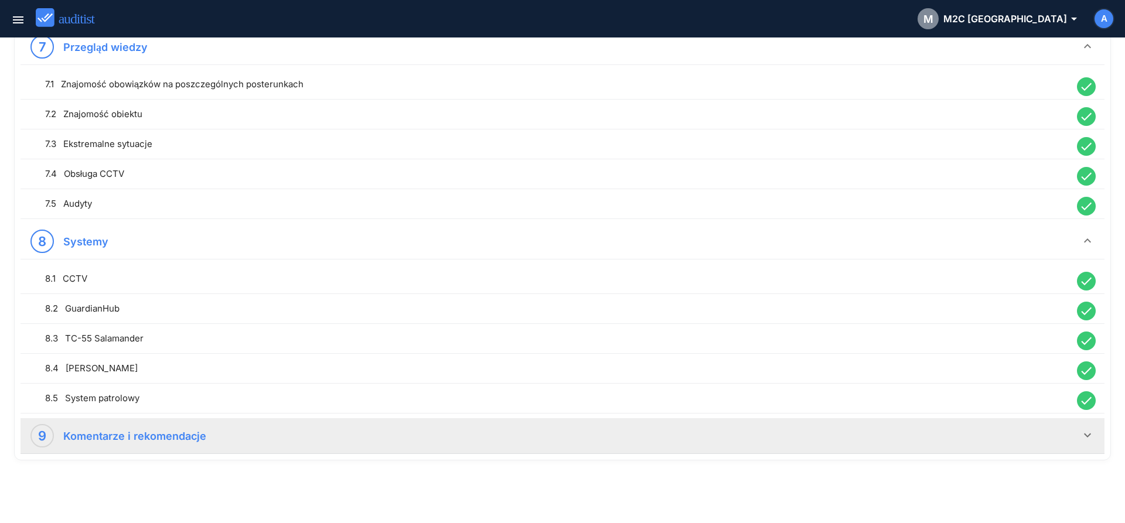
click at [1083, 434] on icon "keyboard_arrow_down" at bounding box center [1087, 435] width 14 height 14
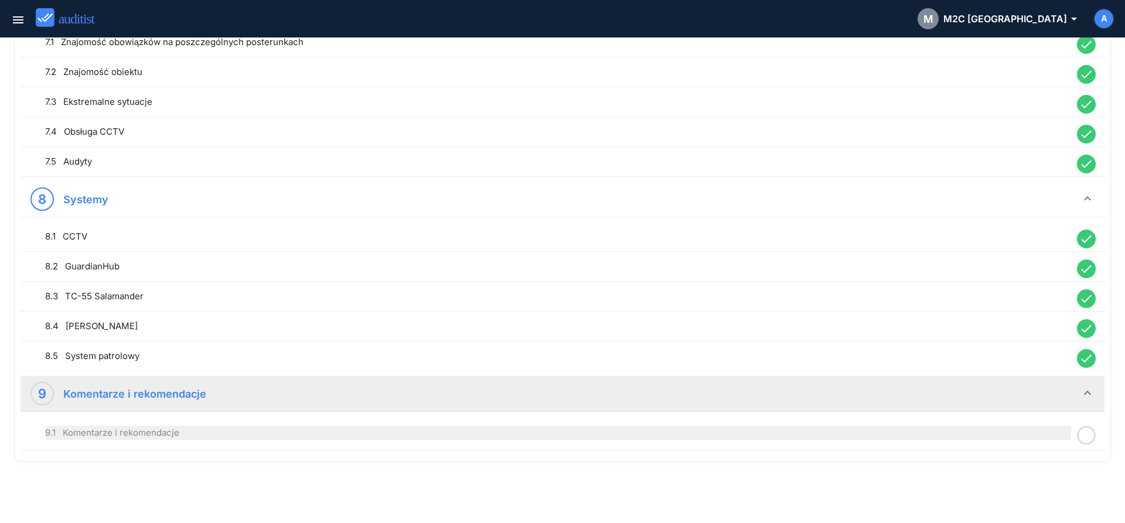
click at [617, 435] on div "9.1 Komentarze i rekomendacje" at bounding box center [558, 433] width 1026 height 14
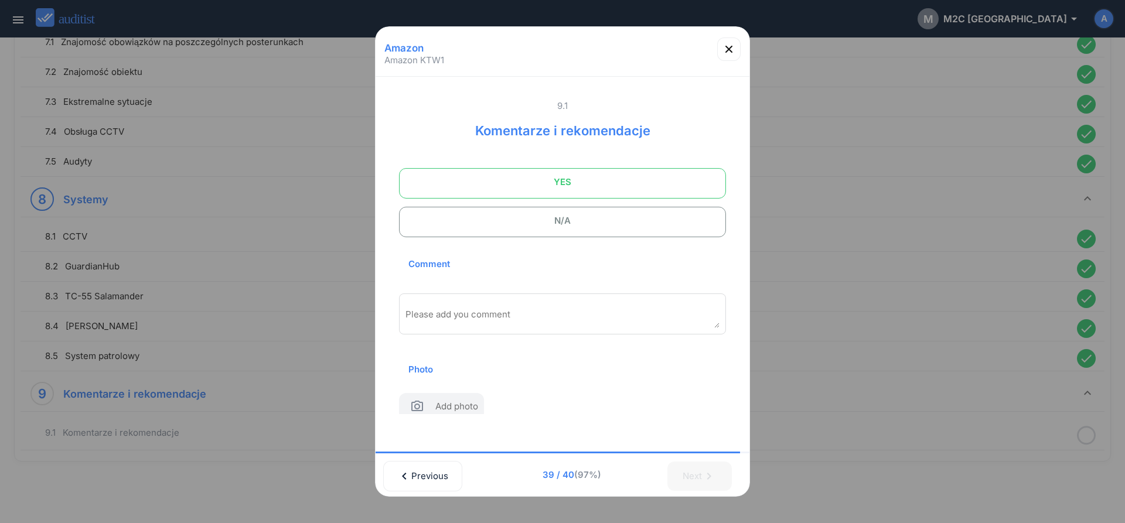
click at [521, 187] on span "YES" at bounding box center [563, 181] width 298 height 23
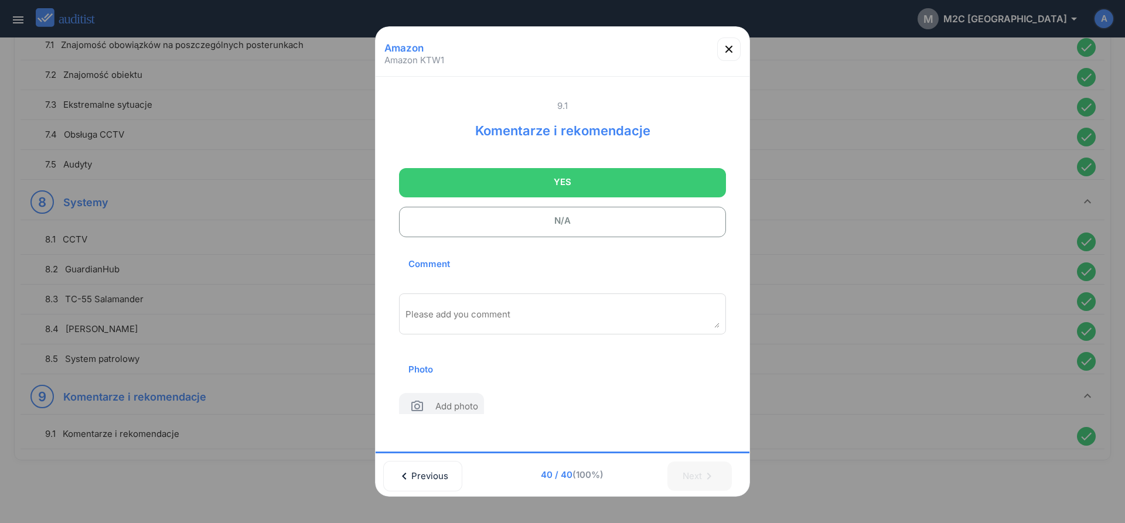
scroll to position [1320, 0]
click at [491, 305] on div "Please add you comment" at bounding box center [562, 313] width 327 height 41
type textarea "**********"
click at [727, 53] on icon "button" at bounding box center [729, 49] width 14 height 14
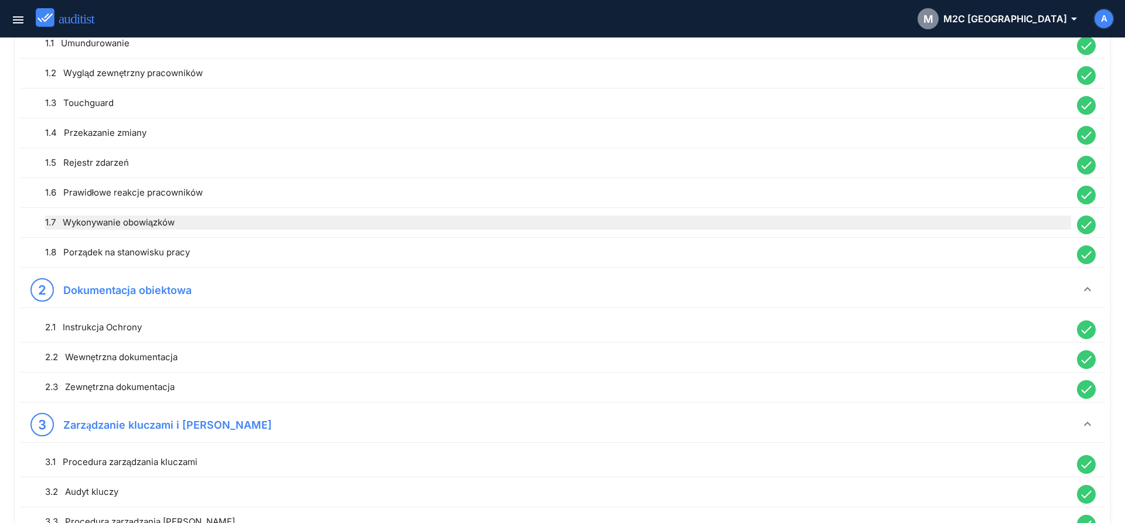
scroll to position [0, 0]
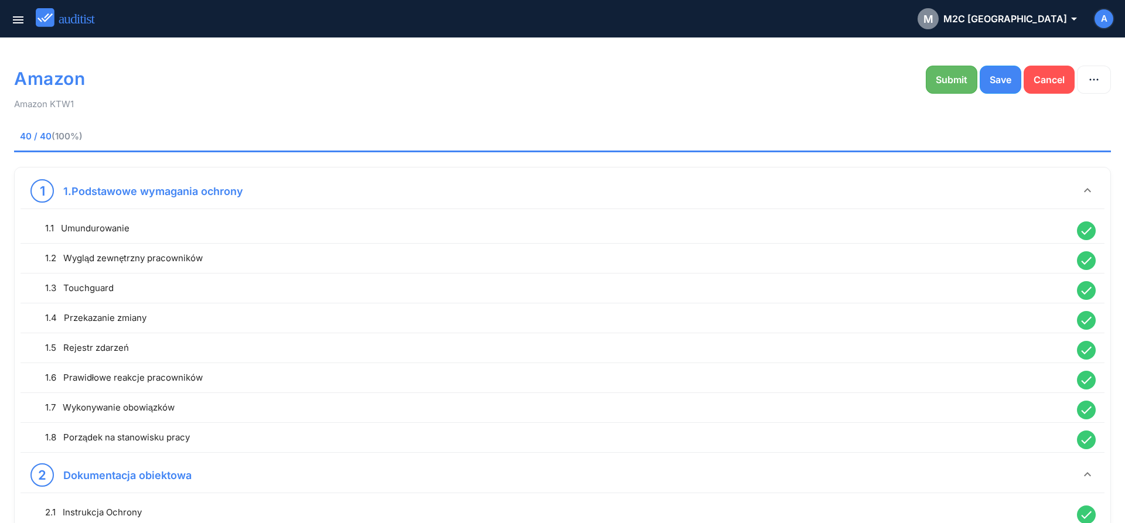
click at [943, 79] on div "Submit" at bounding box center [951, 80] width 32 height 14
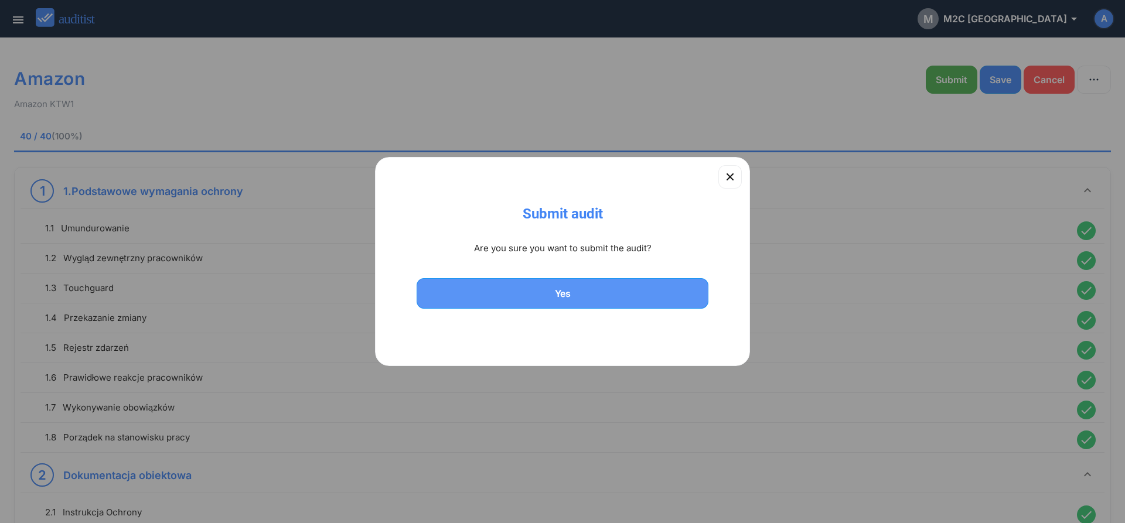
click at [539, 289] on div "Yes" at bounding box center [562, 293] width 261 height 14
